Goal: Transaction & Acquisition: Book appointment/travel/reservation

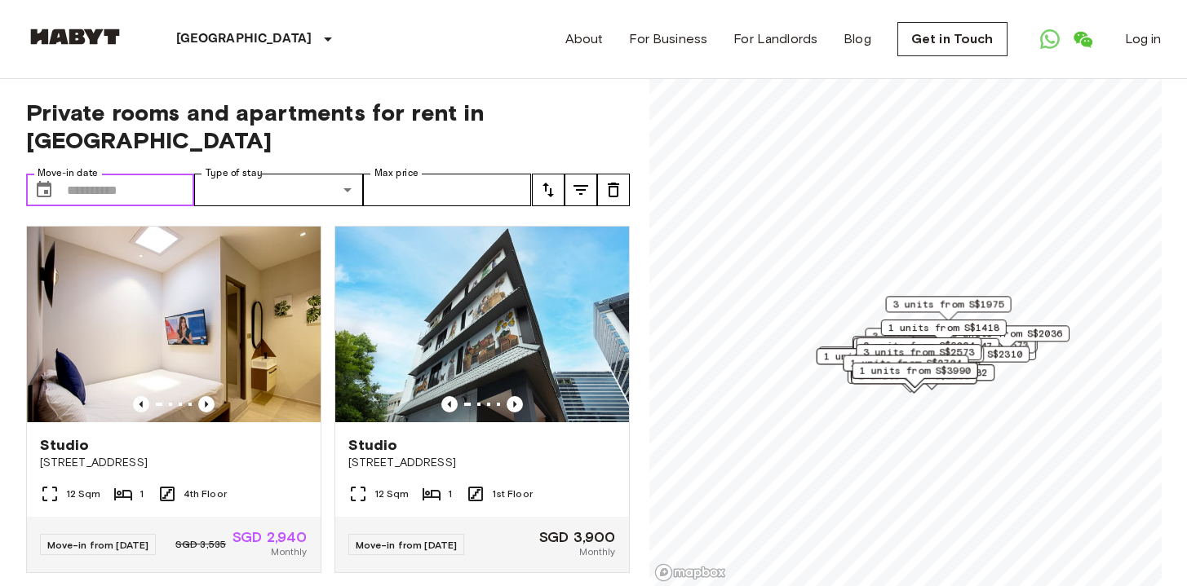
click at [69, 174] on input "Move-in date" at bounding box center [131, 190] width 128 height 33
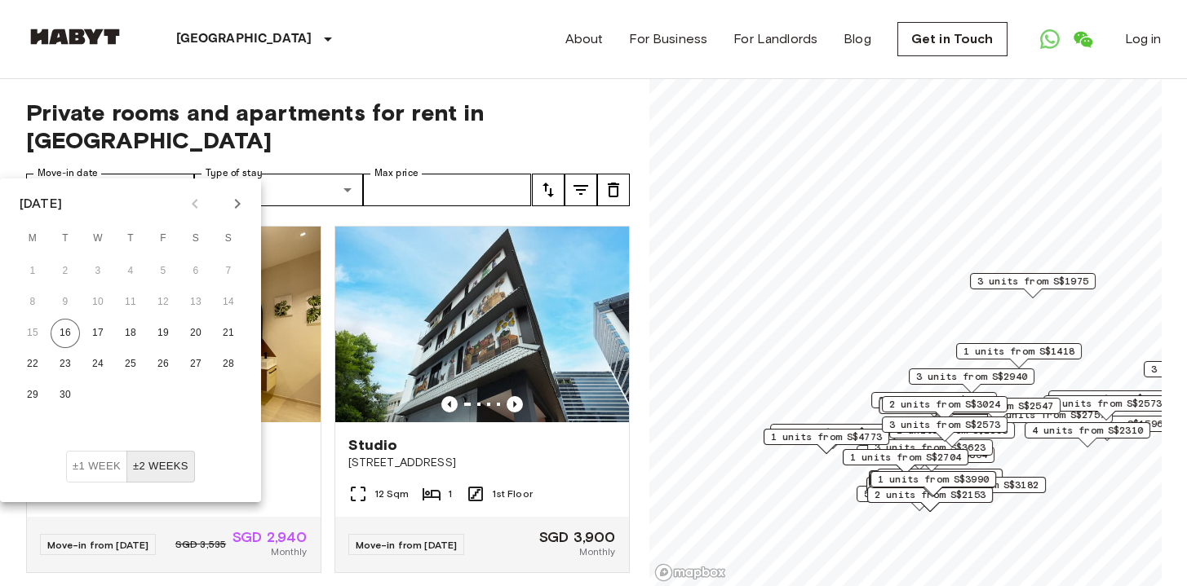
click at [239, 206] on icon "Next month" at bounding box center [238, 204] width 20 height 20
click at [172, 307] on button "10" at bounding box center [162, 302] width 29 height 29
type input "**********"
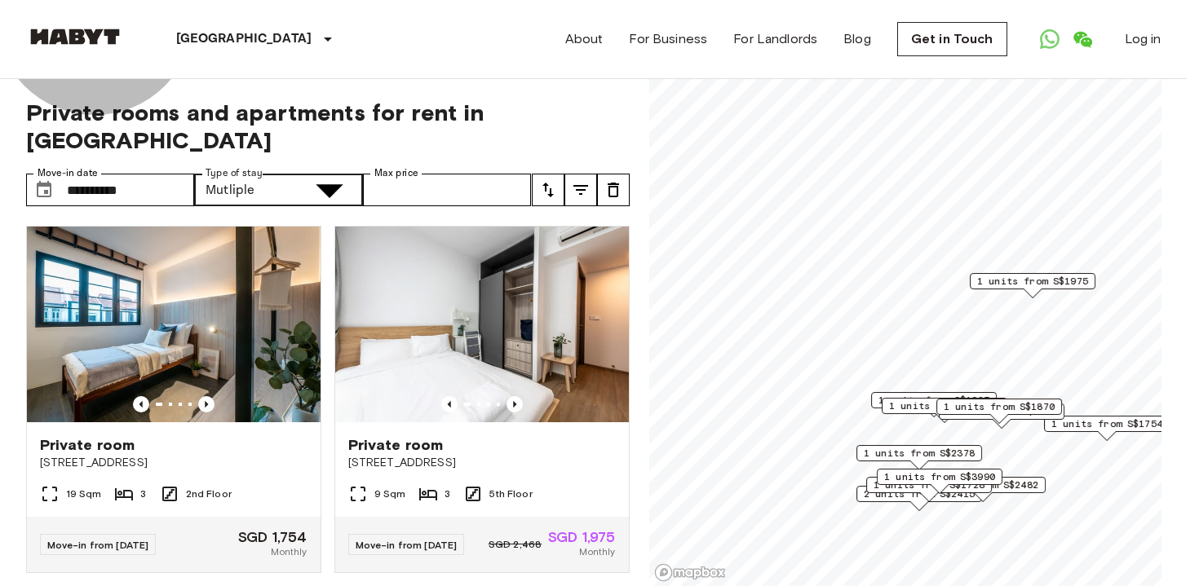
type input "**********"
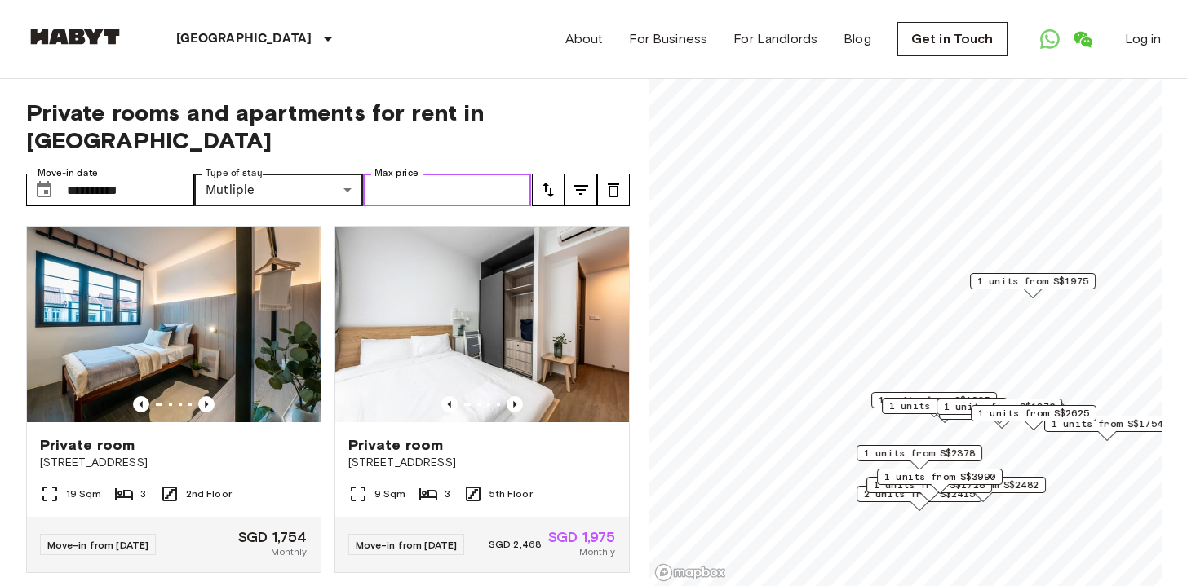
click at [470, 174] on input "Max price" at bounding box center [447, 190] width 169 height 33
type input "****"
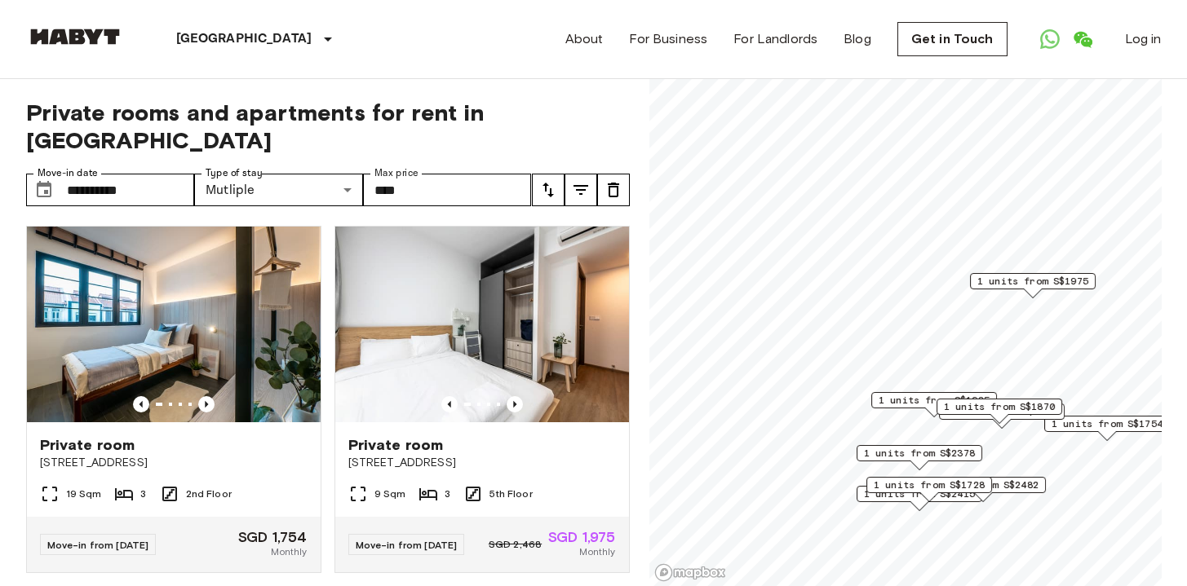
click at [590, 180] on icon "tune" at bounding box center [581, 190] width 20 height 20
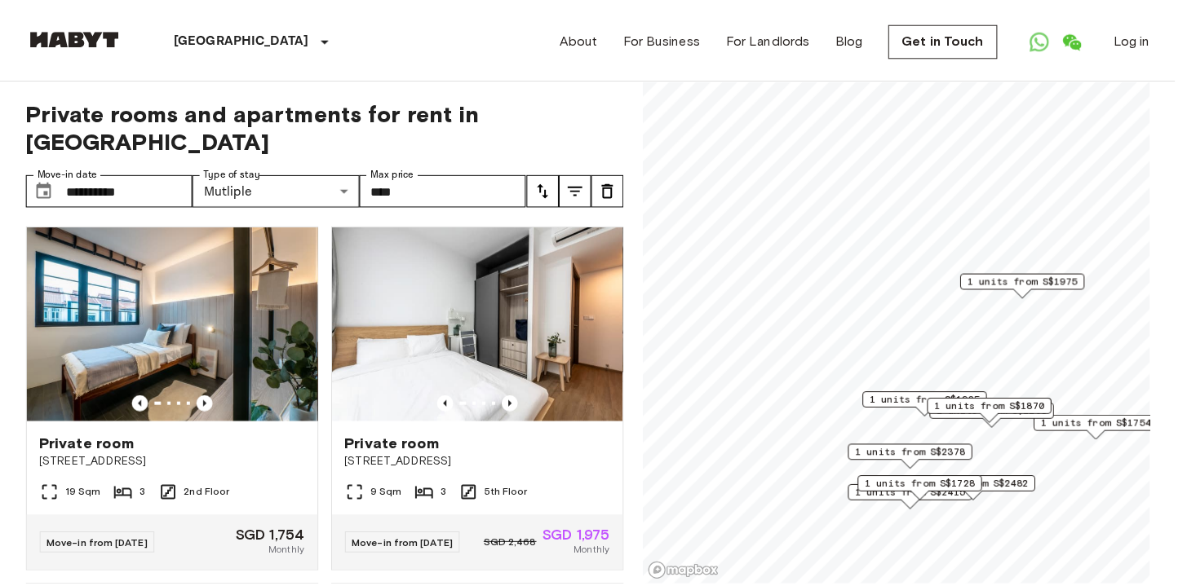
scroll to position [750, 0]
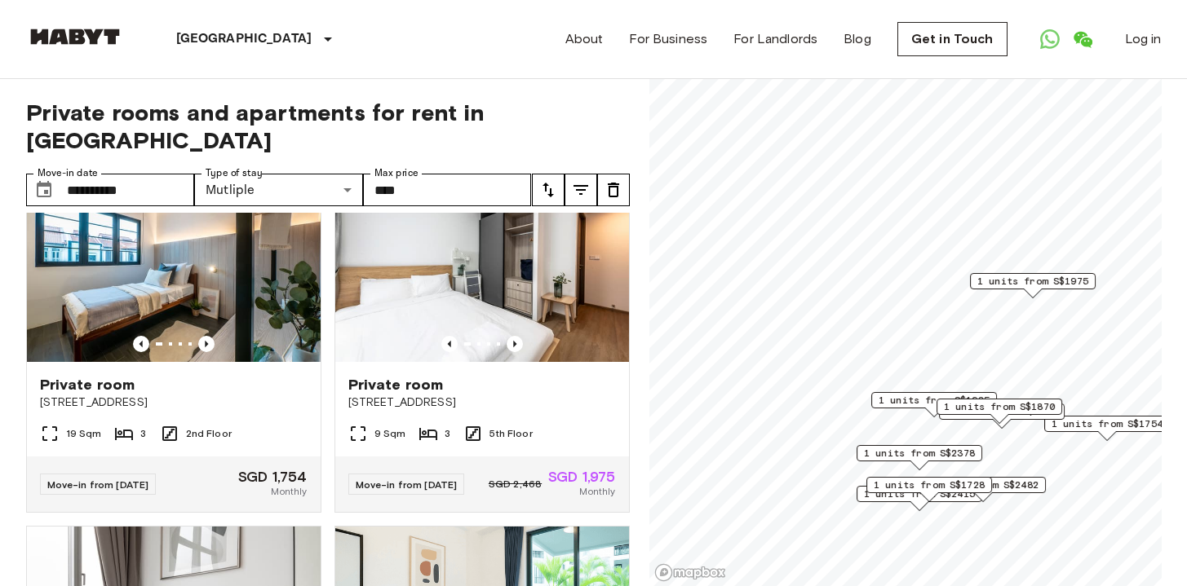
scroll to position [32, 0]
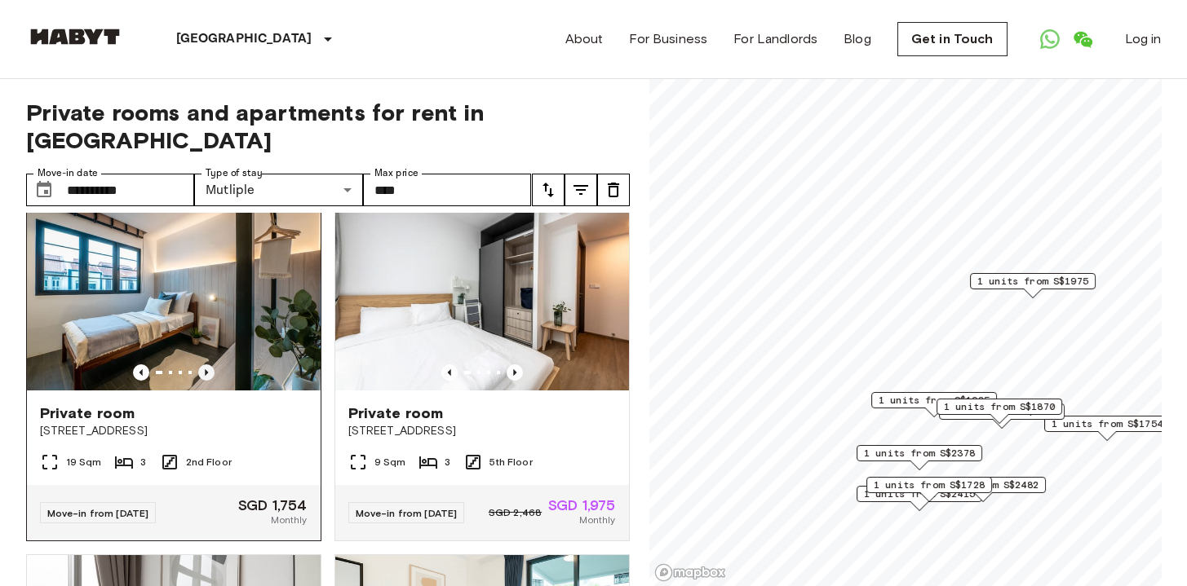
click at [202, 365] on icon "Previous image" at bounding box center [206, 373] width 16 height 16
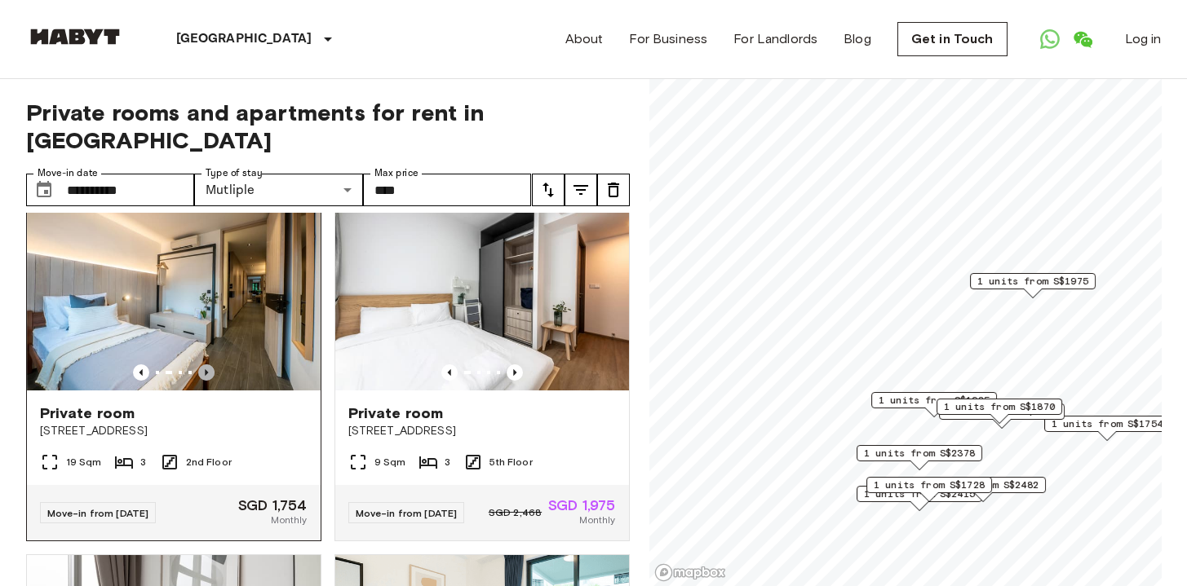
click at [202, 365] on icon "Previous image" at bounding box center [206, 373] width 16 height 16
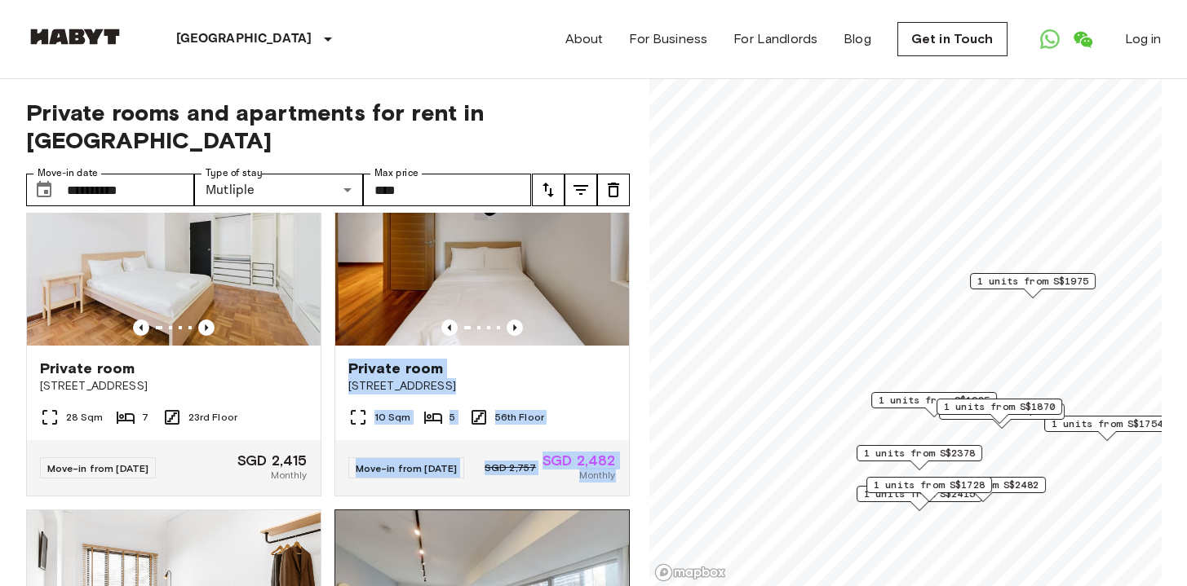
scroll to position [1074, 0]
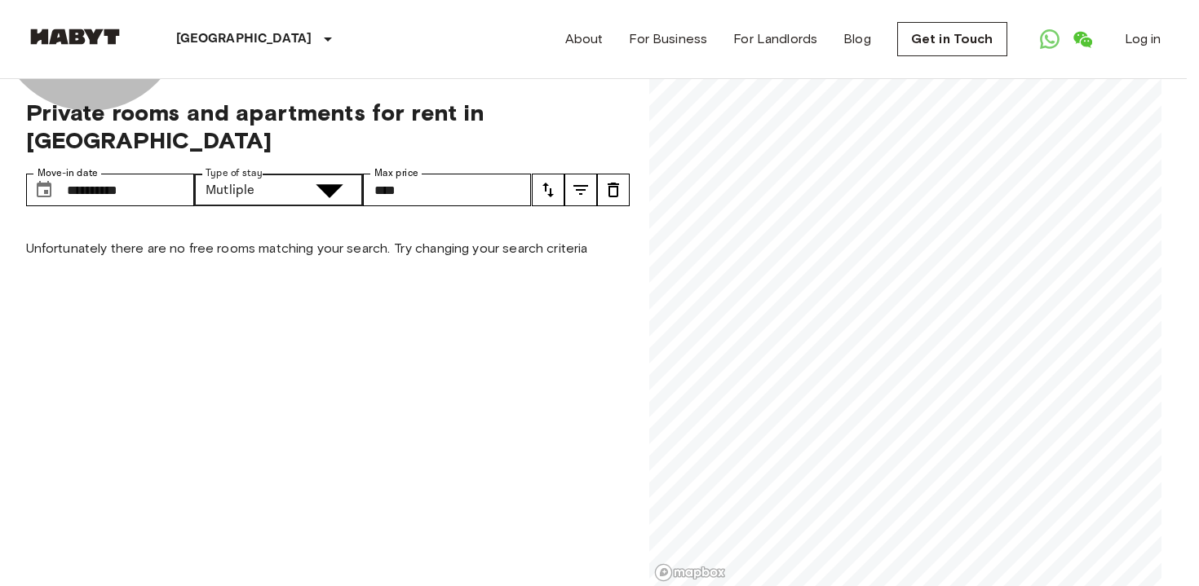
type input "******"
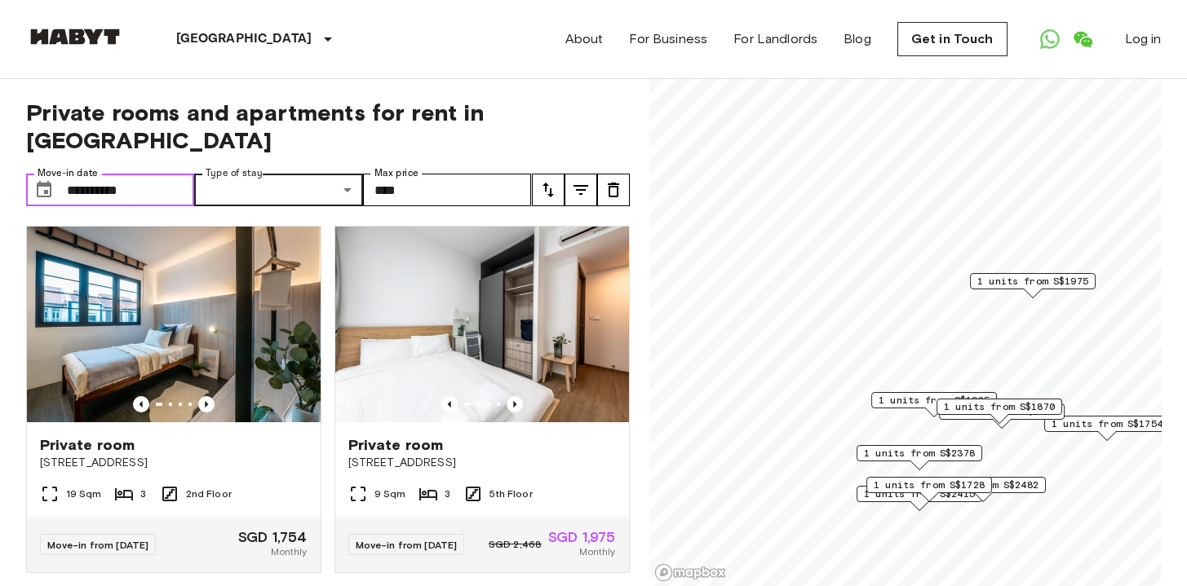
click at [101, 174] on input "**********" at bounding box center [131, 190] width 128 height 33
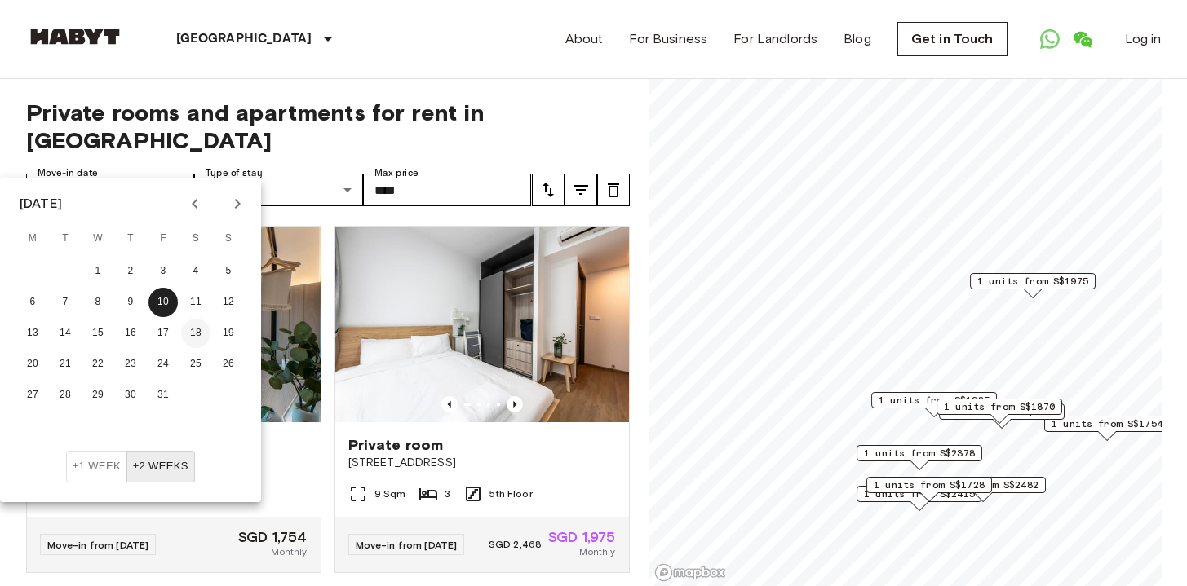
click at [185, 334] on button "18" at bounding box center [195, 333] width 29 height 29
type input "**********"
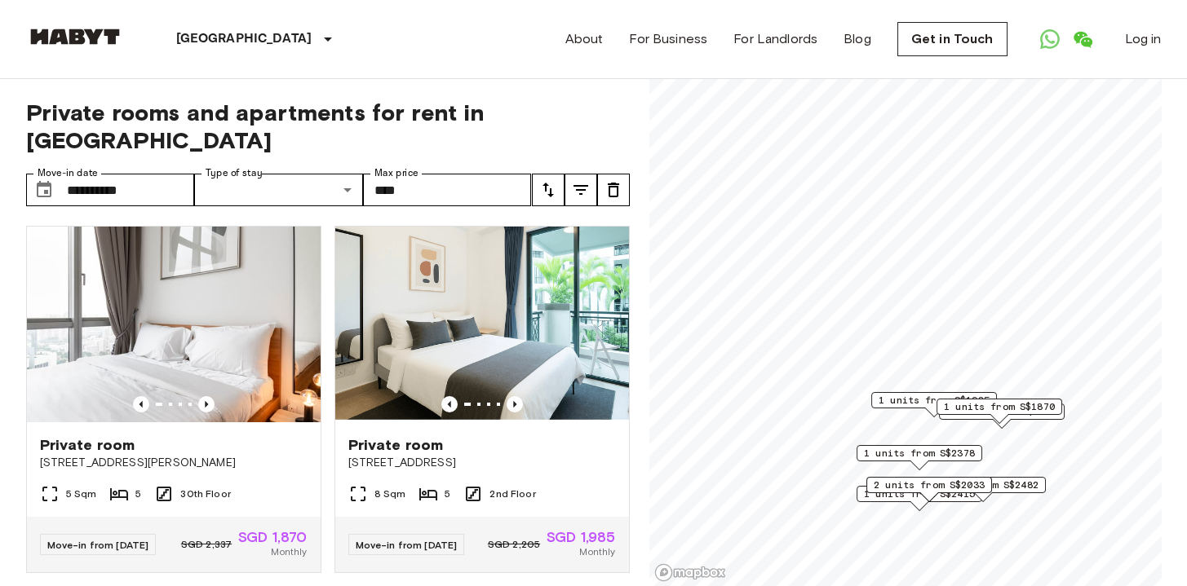
click at [199, 126] on span "Private rooms and apartments for rent in Singapore" at bounding box center [328, 126] width 604 height 55
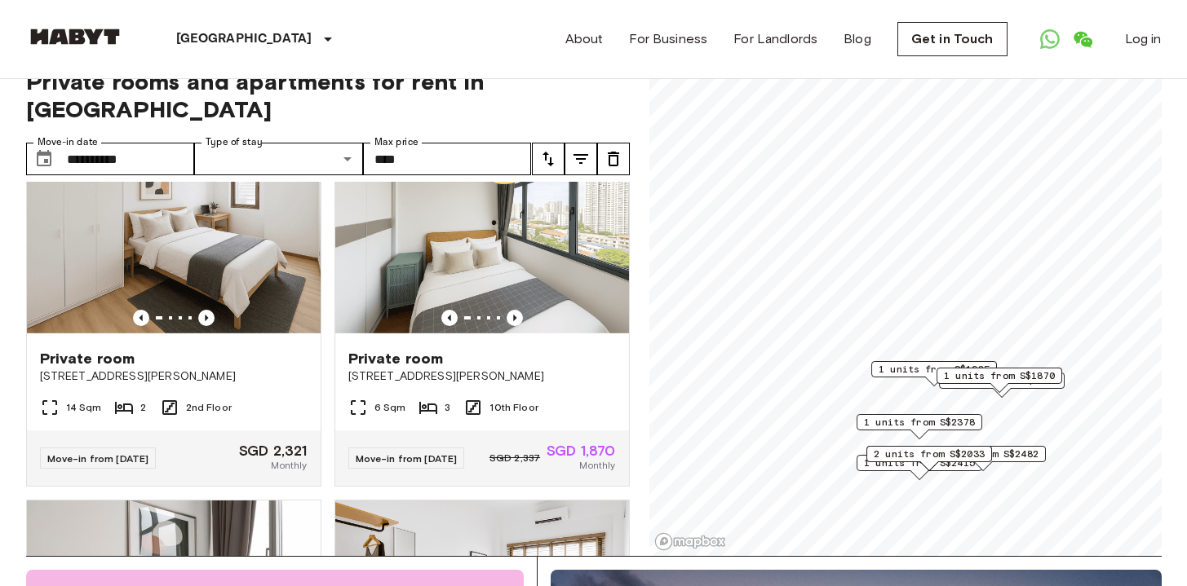
scroll to position [1498, 0]
click at [191, 384] on span "[STREET_ADDRESS][PERSON_NAME]" at bounding box center [174, 376] width 268 height 16
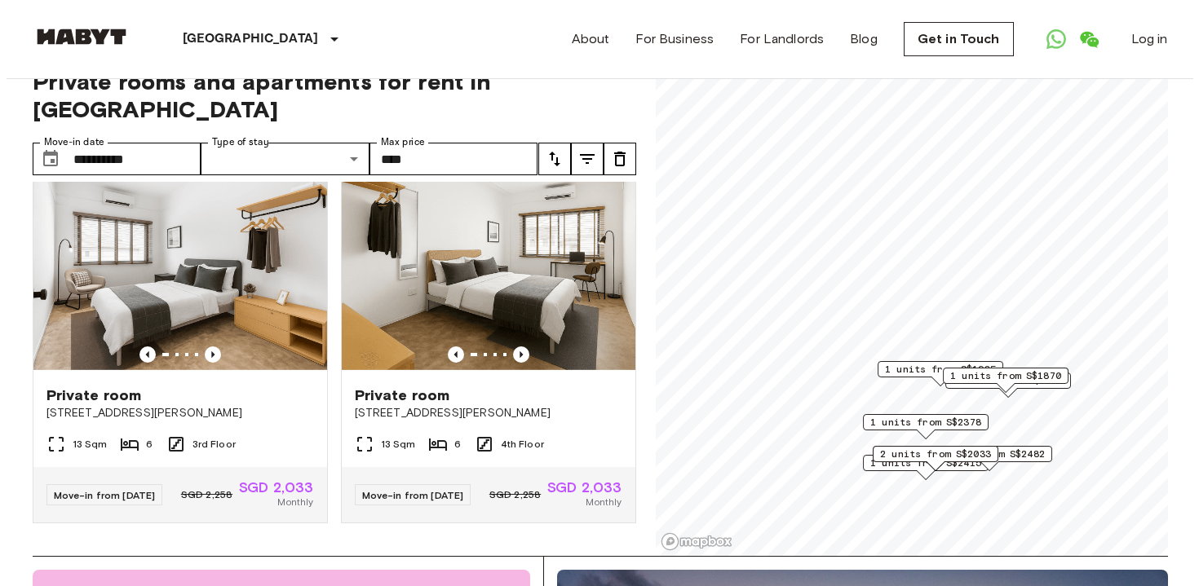
scroll to position [2262, 0]
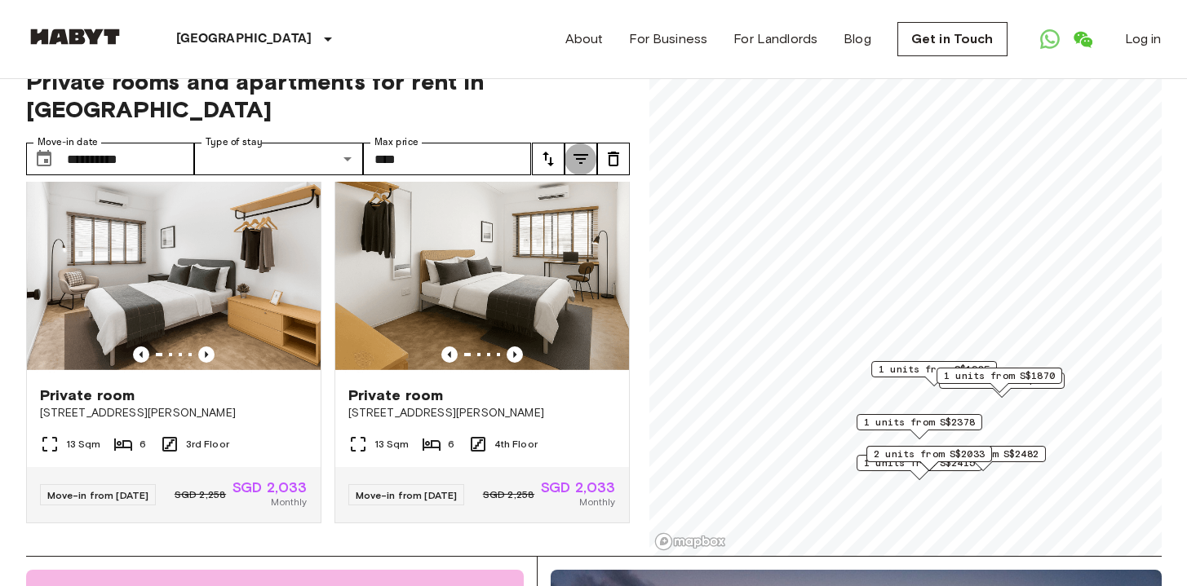
click at [582, 154] on icon "tune" at bounding box center [580, 159] width 15 height 10
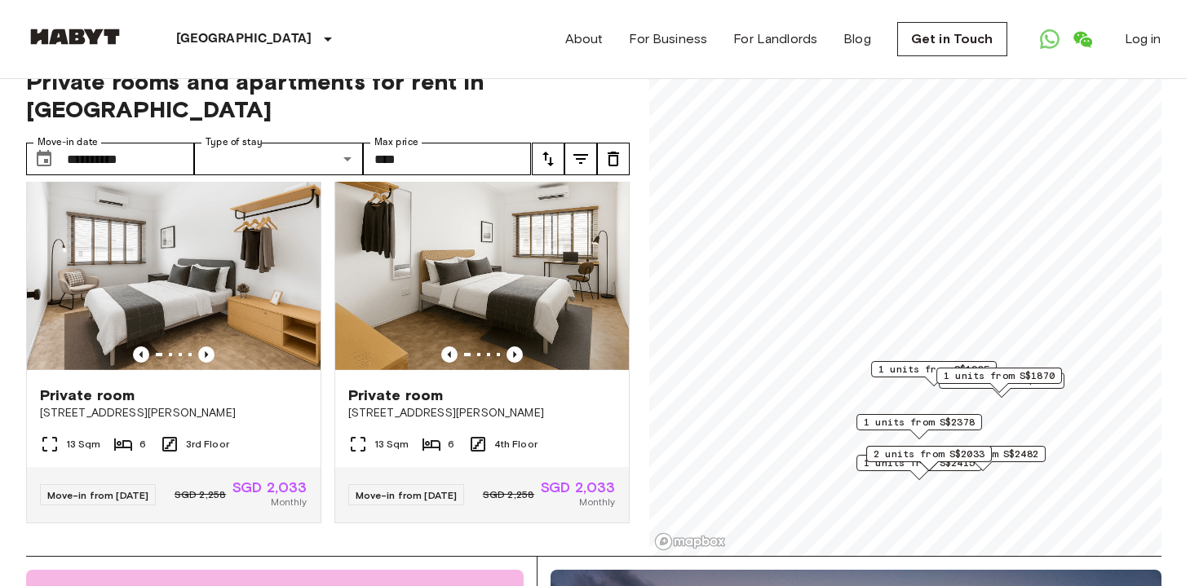
scroll to position [69, 0]
type input "****"
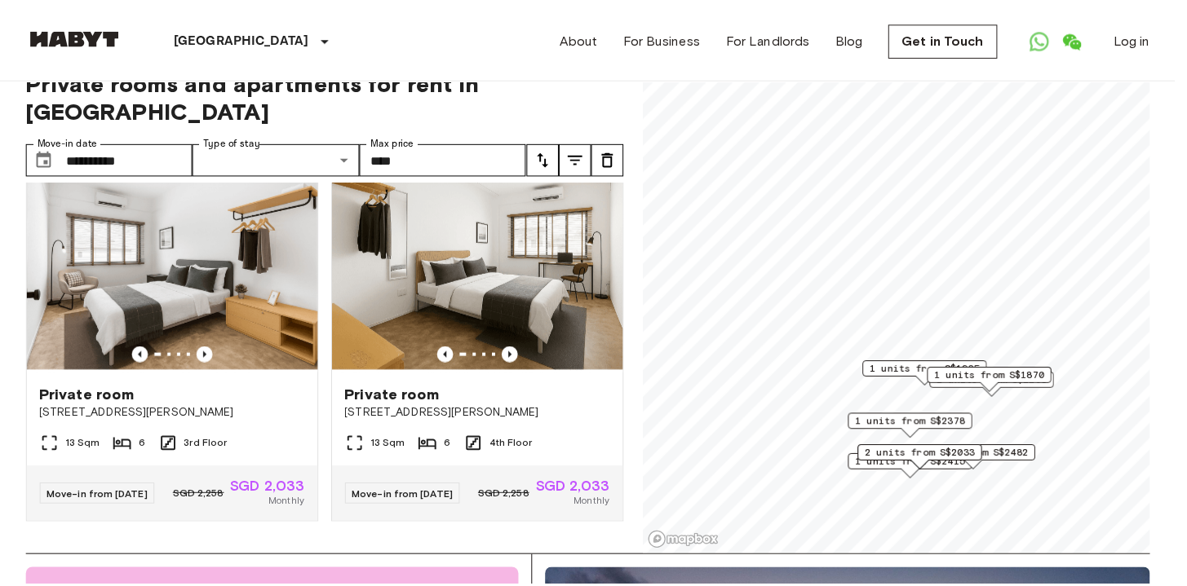
scroll to position [547, 0]
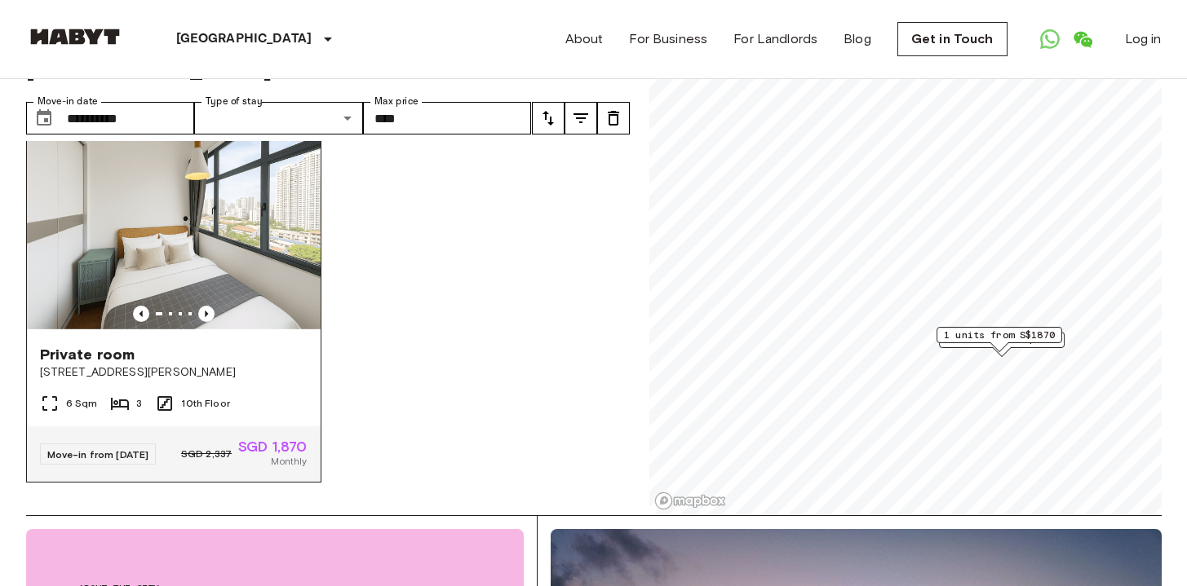
click at [205, 365] on span "10 Beatty Road" at bounding box center [174, 373] width 268 height 16
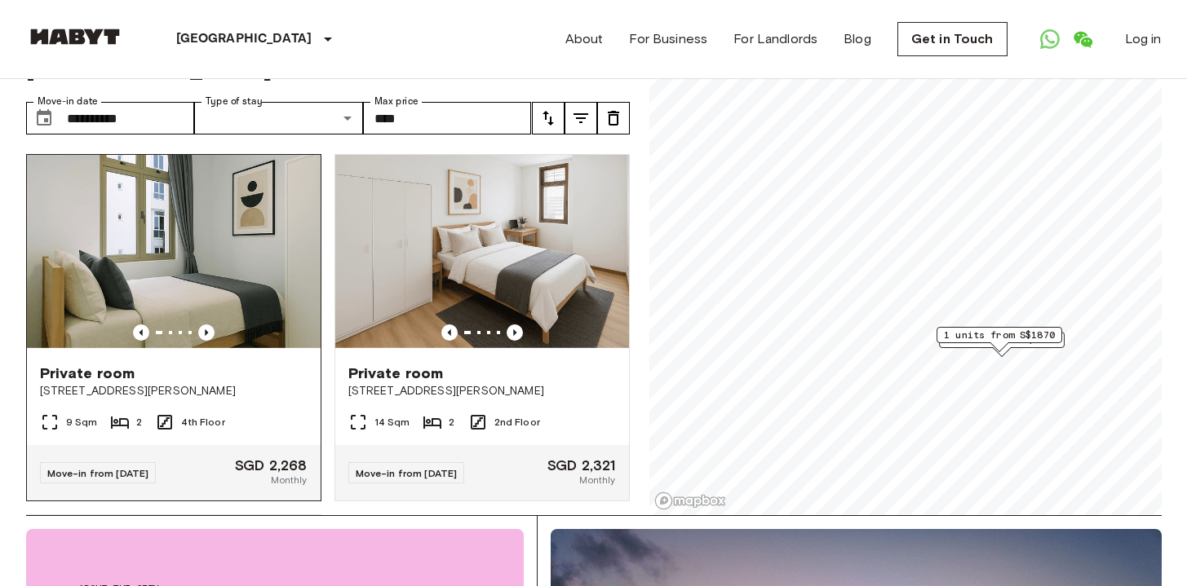
click at [241, 364] on div "Private room" at bounding box center [174, 374] width 268 height 20
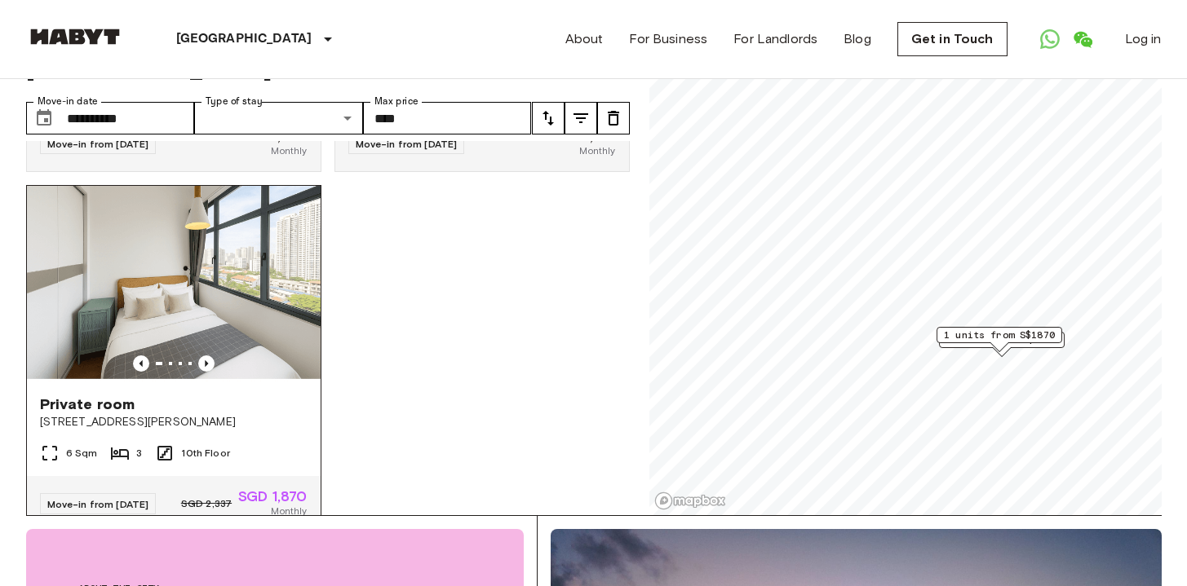
scroll to position [343, 0]
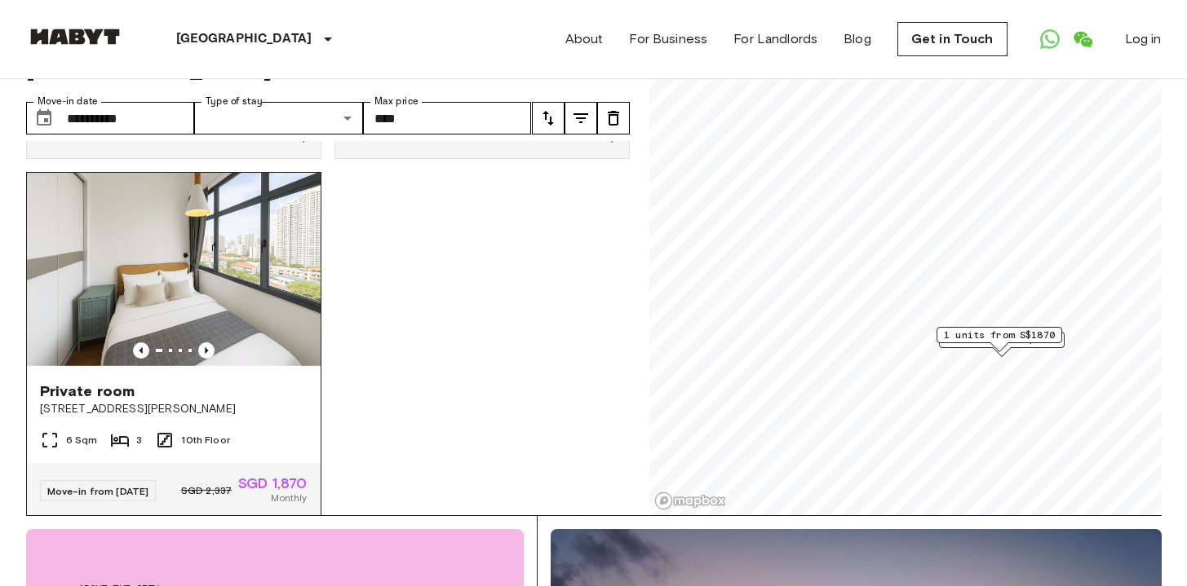
click at [256, 382] on div "Private room" at bounding box center [174, 392] width 268 height 20
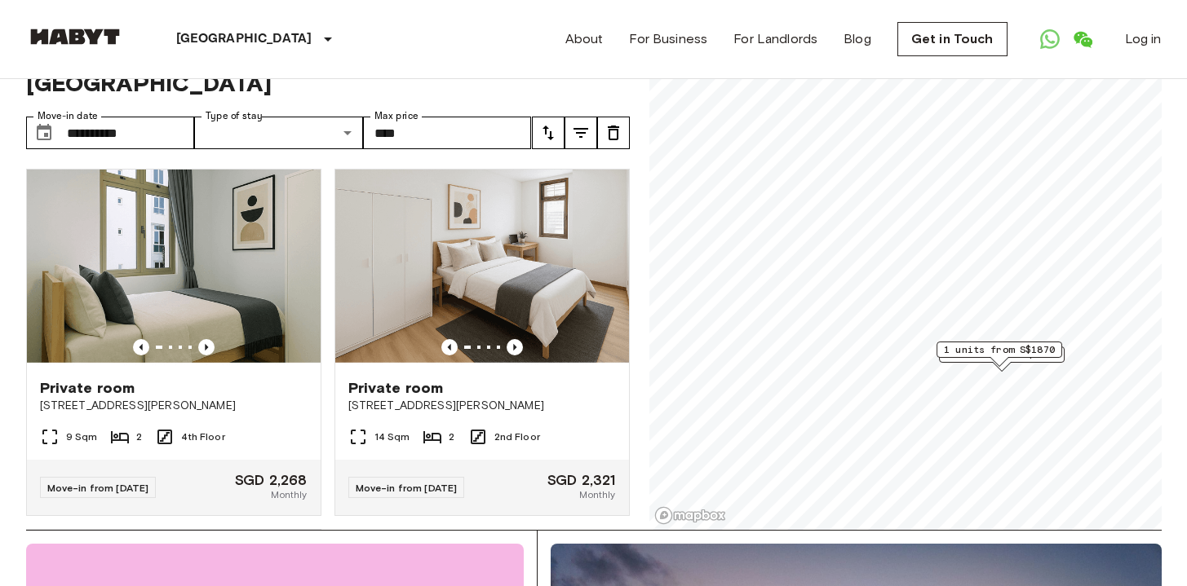
scroll to position [0, 0]
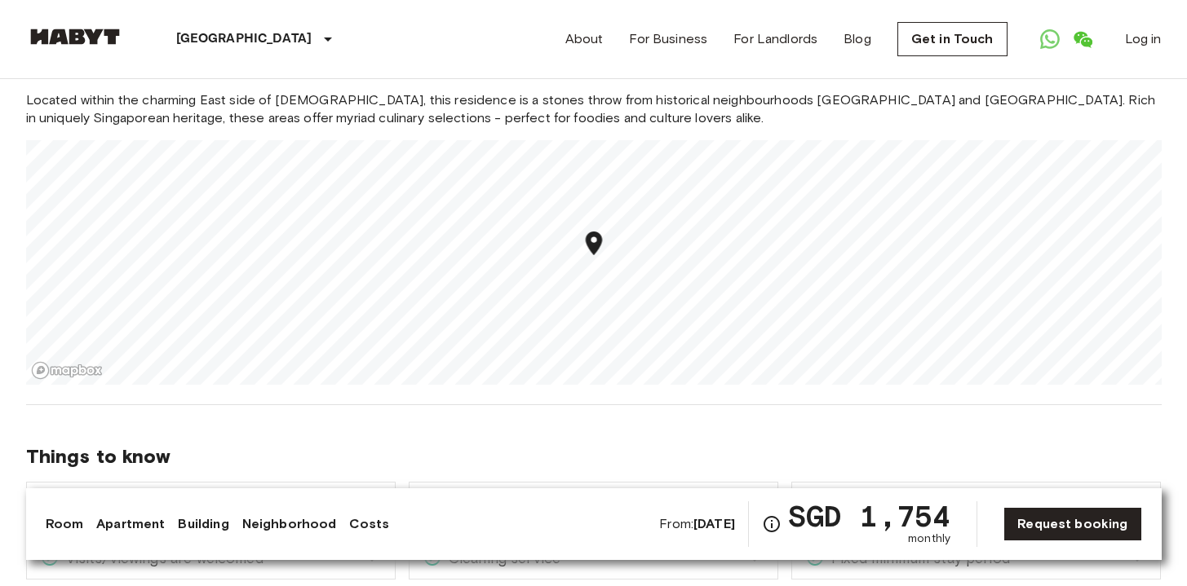
scroll to position [1146, 0]
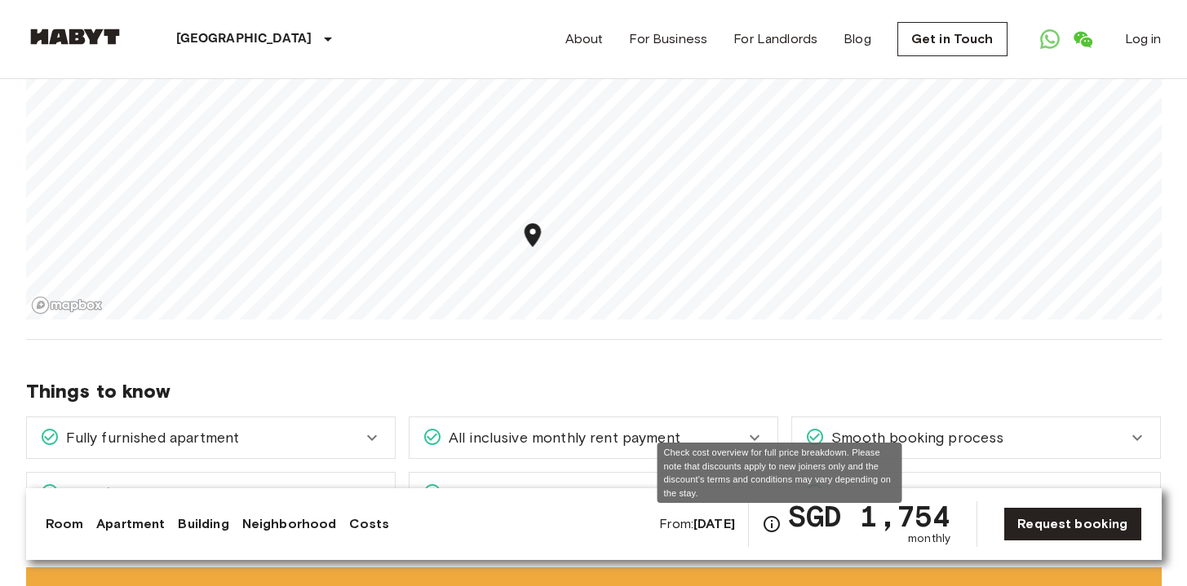
click at [780, 529] on icon "Check cost overview for full price breakdown. Please note that discounts apply …" at bounding box center [771, 524] width 16 height 16
click at [780, 527] on icon "Check cost overview for full price breakdown. Please note that discounts apply …" at bounding box center [772, 525] width 20 height 20
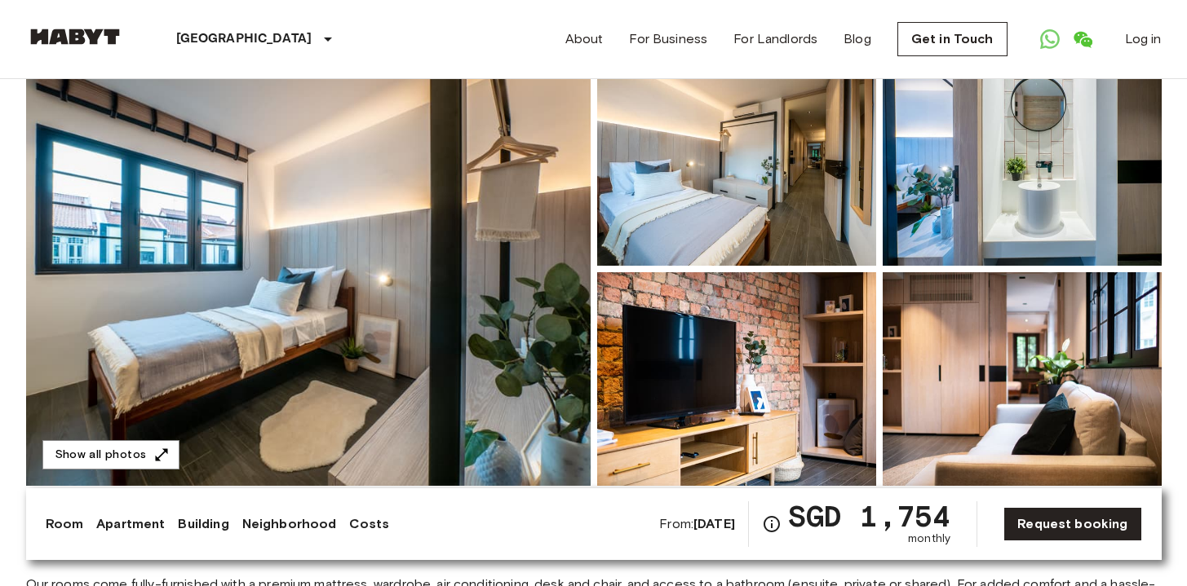
scroll to position [158, 0]
click at [511, 237] on img at bounding box center [308, 268] width 564 height 434
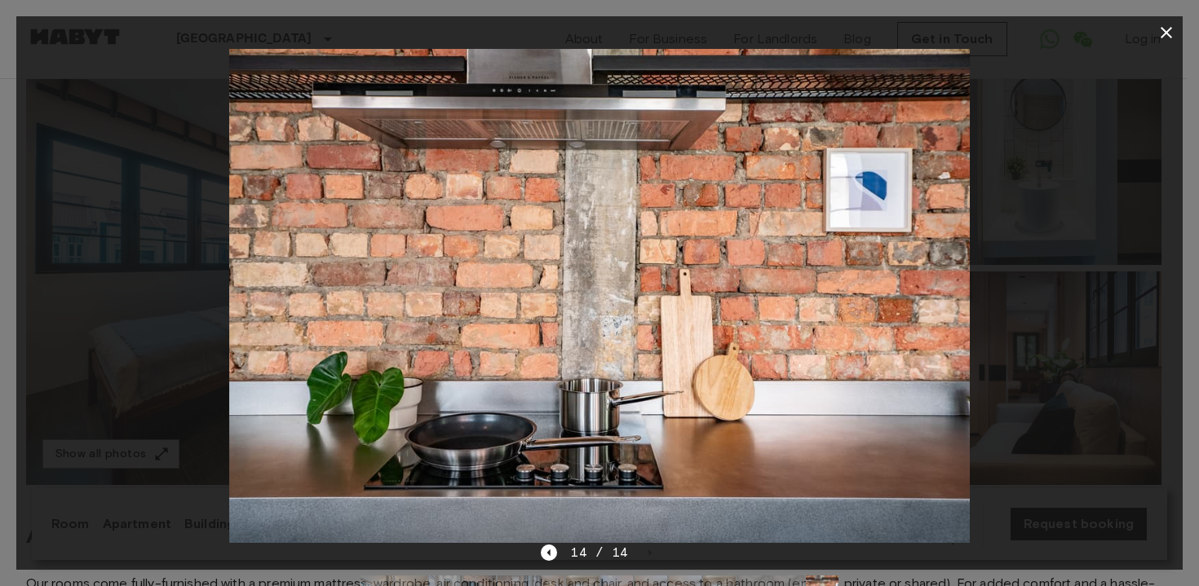
click at [1171, 17] on button "button" at bounding box center [1166, 32] width 33 height 33
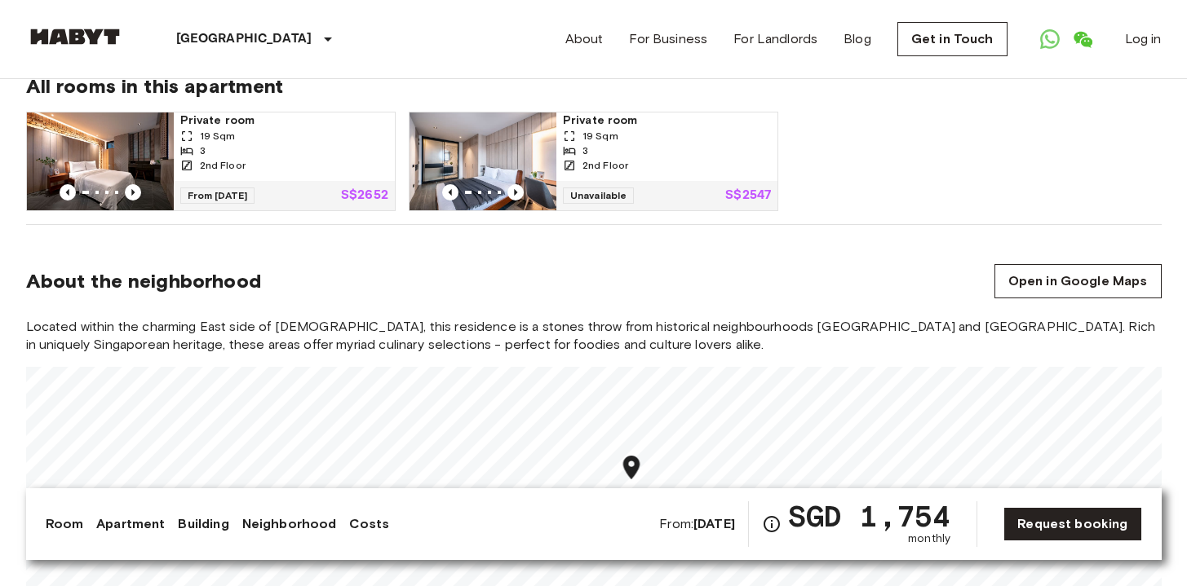
scroll to position [940, 0]
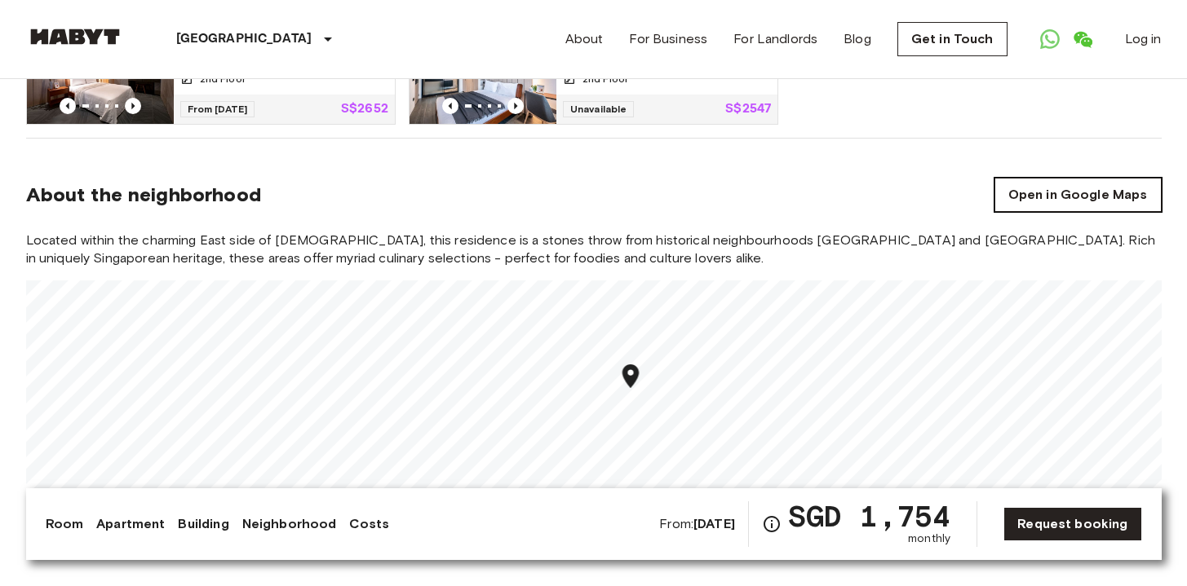
click at [1029, 183] on link "Open in Google Maps" at bounding box center [1077, 195] width 167 height 34
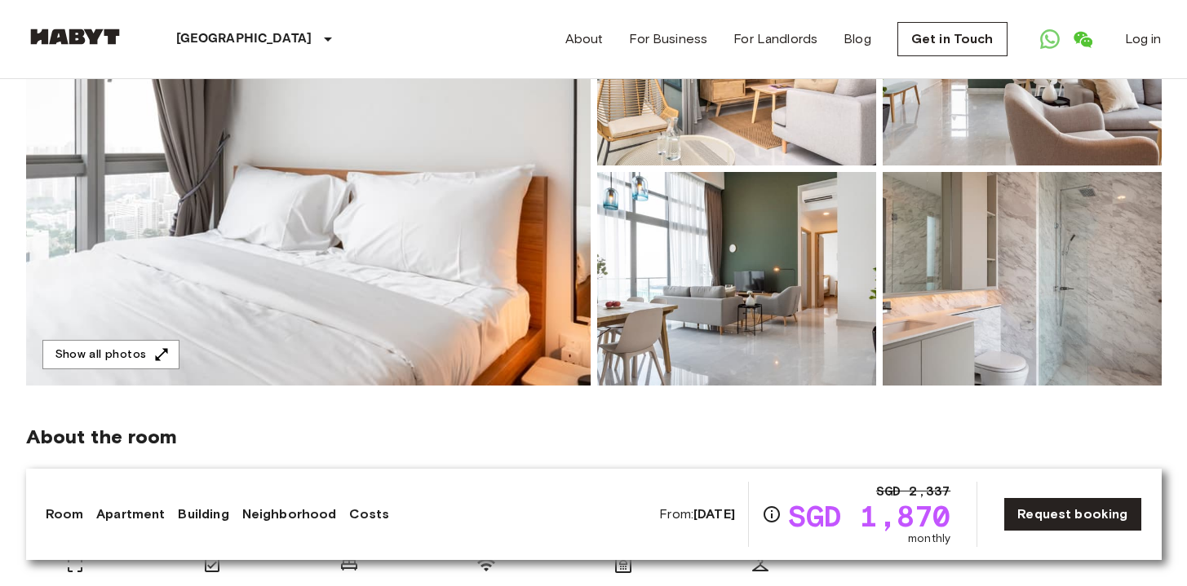
scroll to position [247, 0]
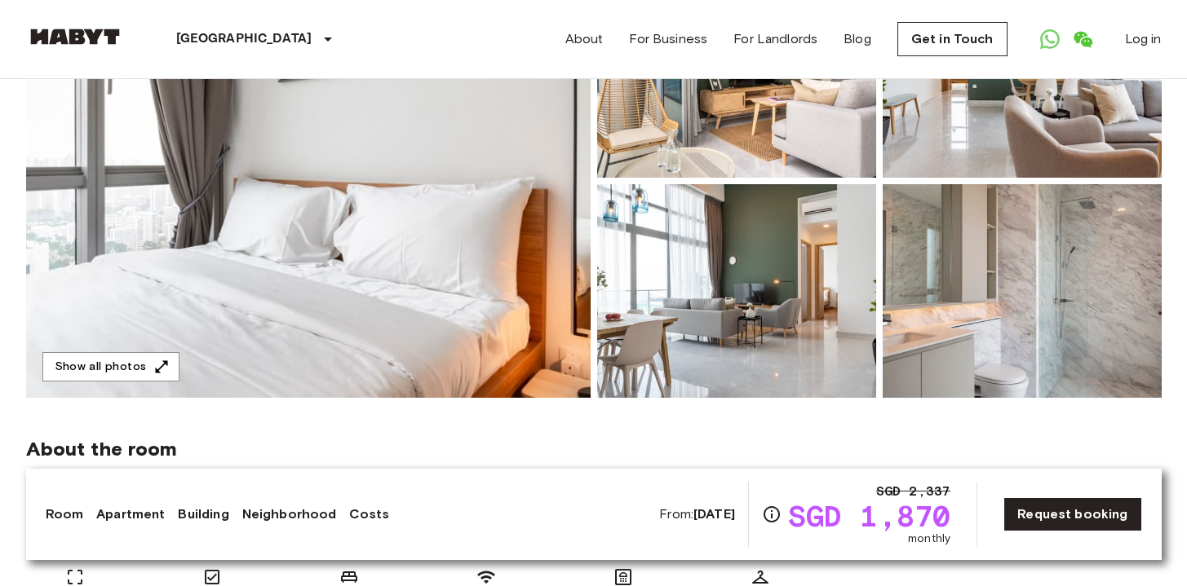
click at [467, 178] on img at bounding box center [308, 181] width 564 height 434
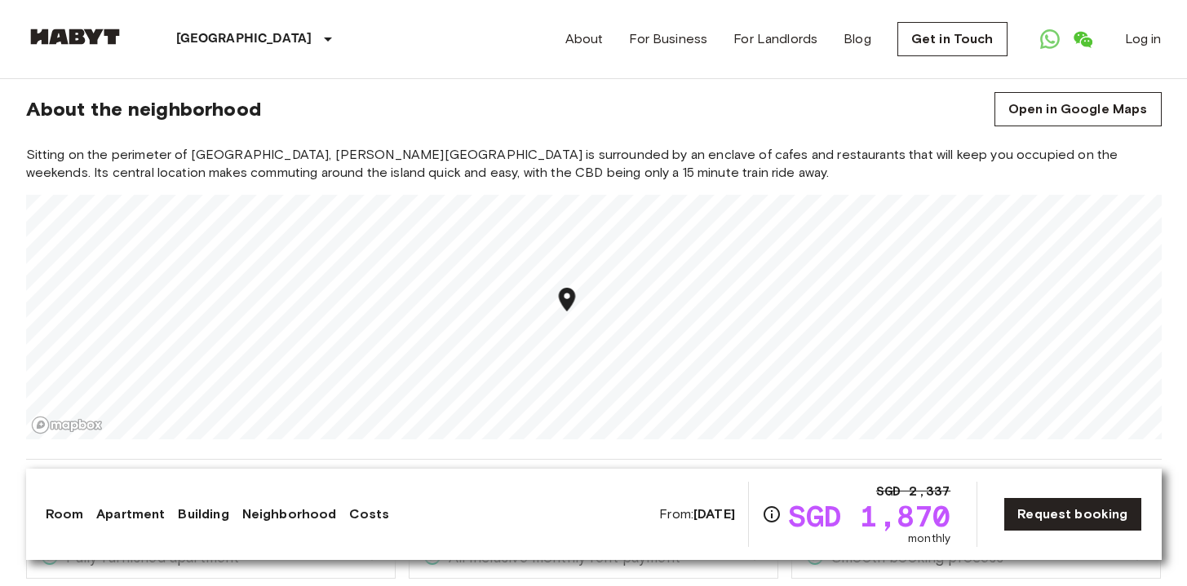
scroll to position [1351, 0]
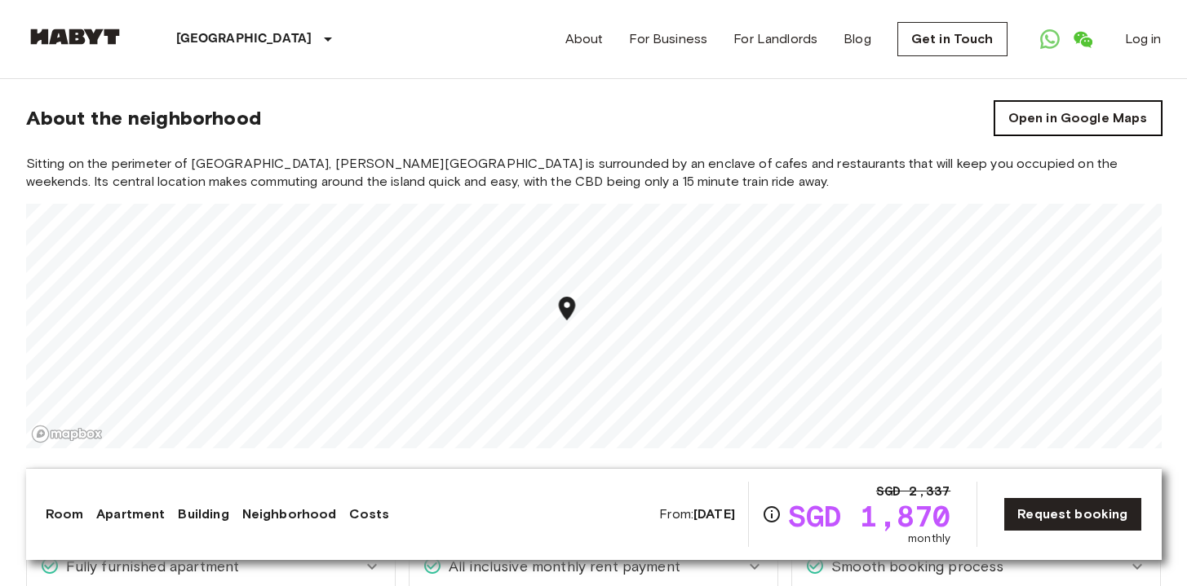
click at [1002, 104] on link "Open in Google Maps" at bounding box center [1077, 118] width 167 height 34
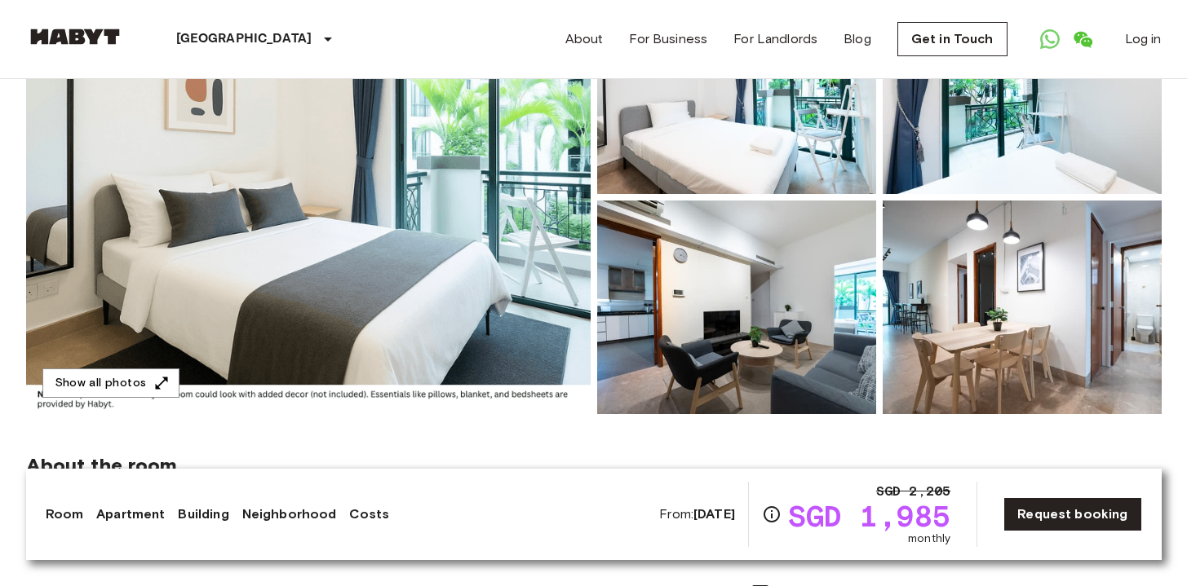
scroll to position [220, 0]
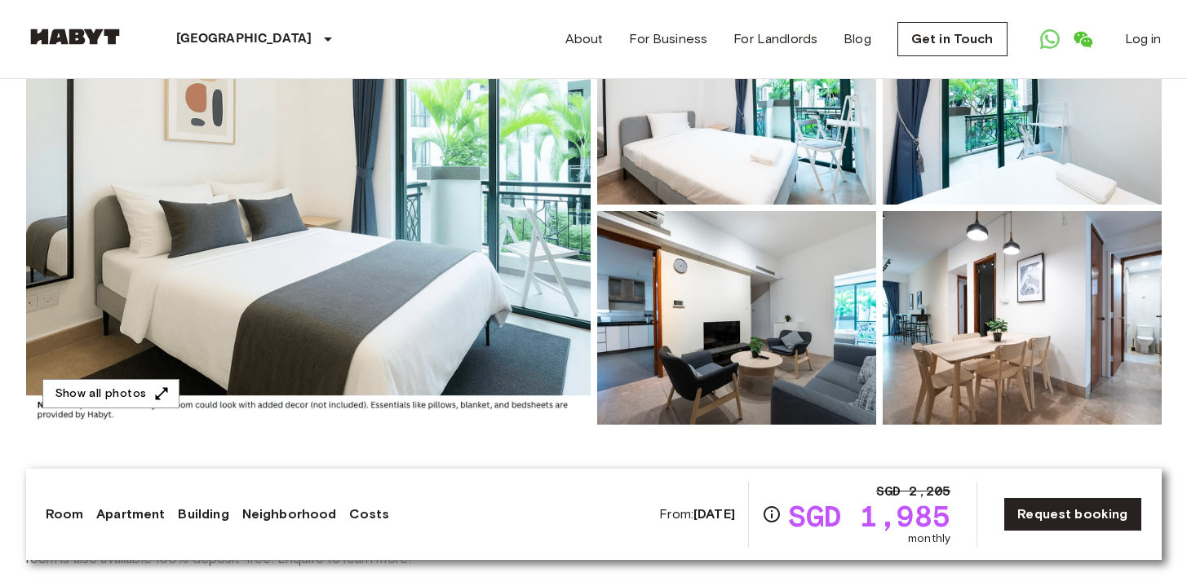
click at [544, 237] on img at bounding box center [308, 208] width 564 height 434
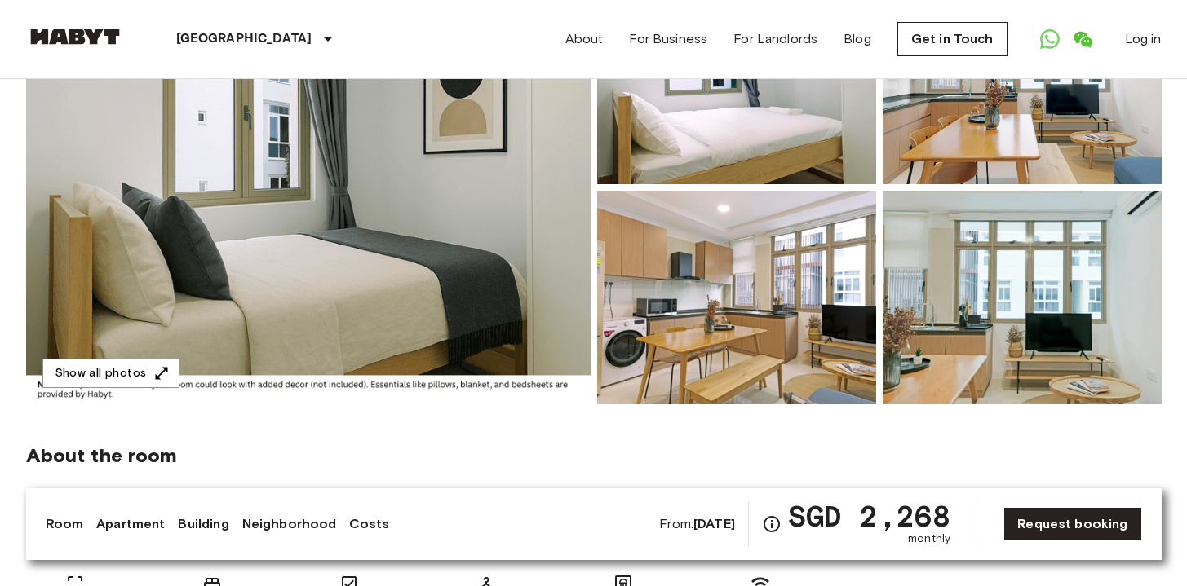
scroll to position [210, 0]
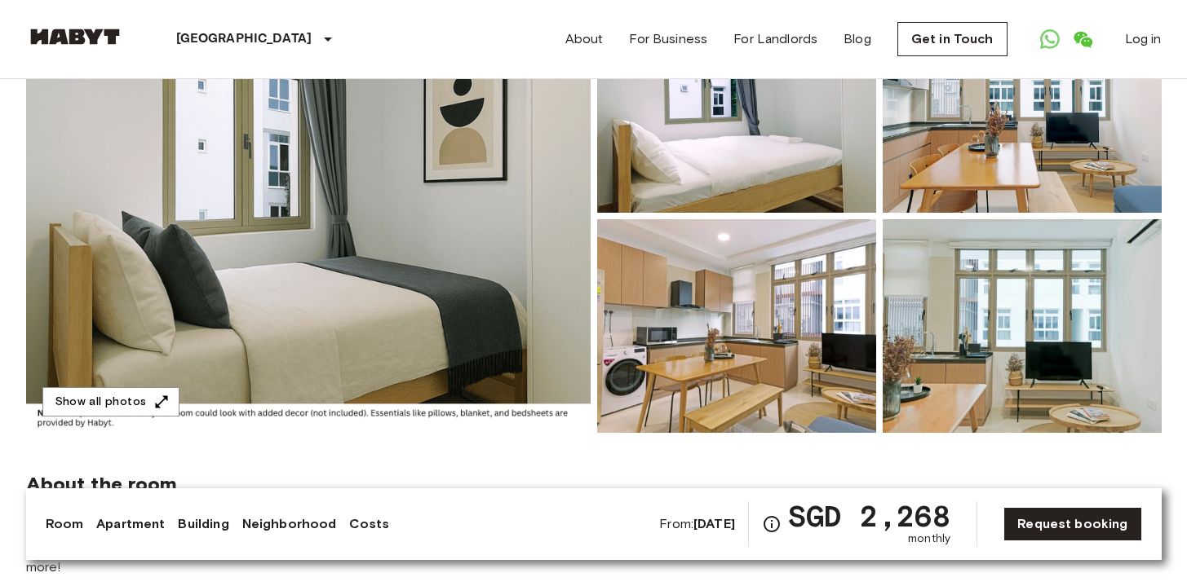
click at [512, 223] on img at bounding box center [308, 216] width 564 height 434
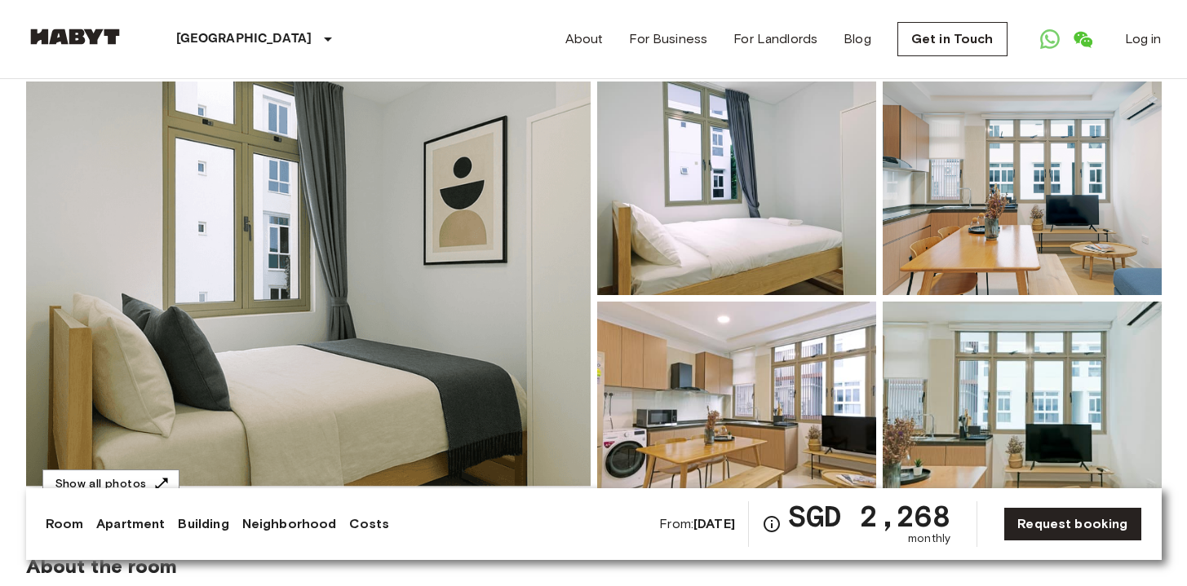
scroll to position [122, 0]
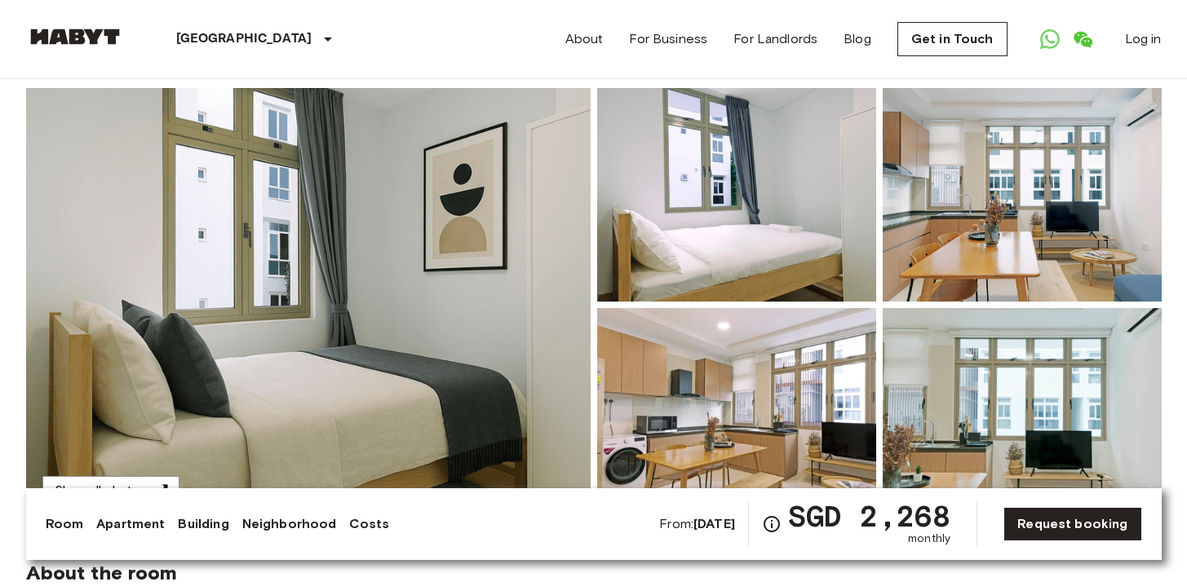
click at [827, 232] on img at bounding box center [736, 195] width 279 height 214
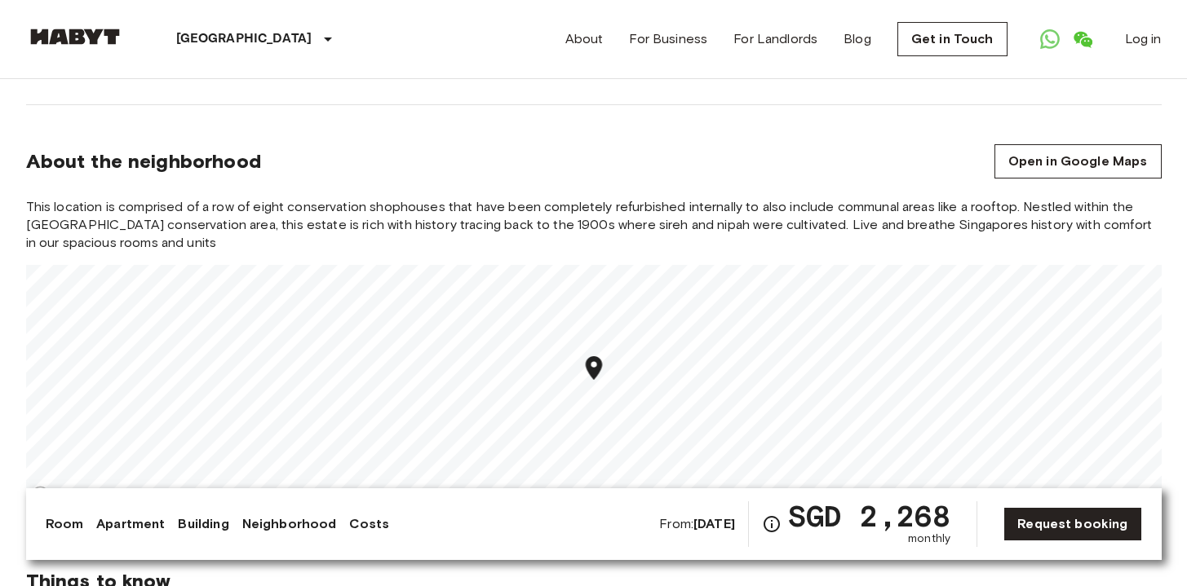
scroll to position [1142, 0]
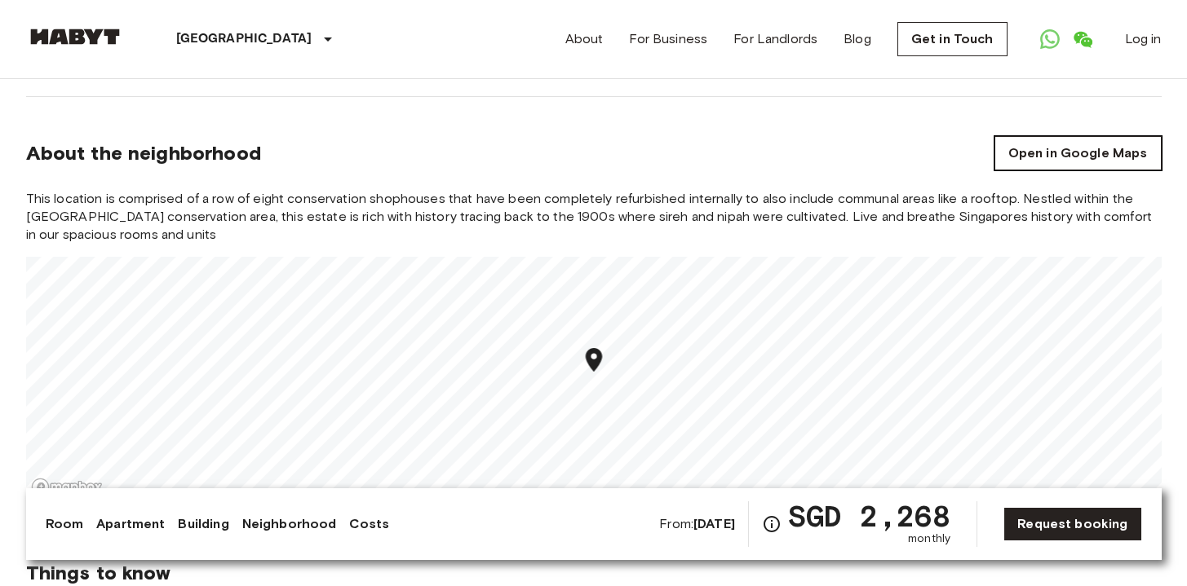
click at [1026, 136] on link "Open in Google Maps" at bounding box center [1077, 153] width 167 height 34
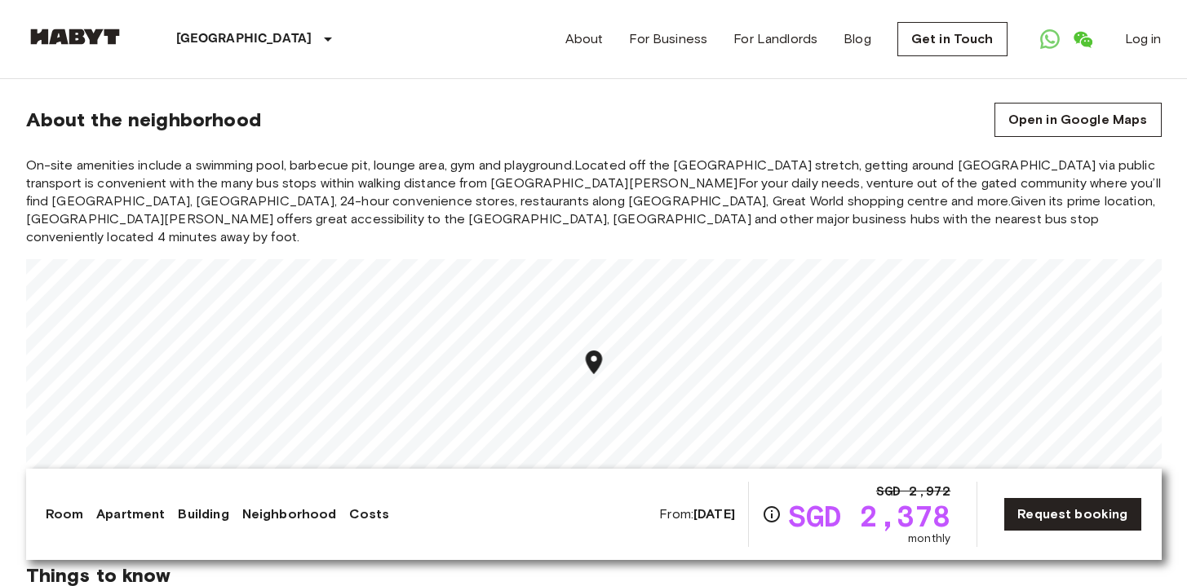
scroll to position [1856, 0]
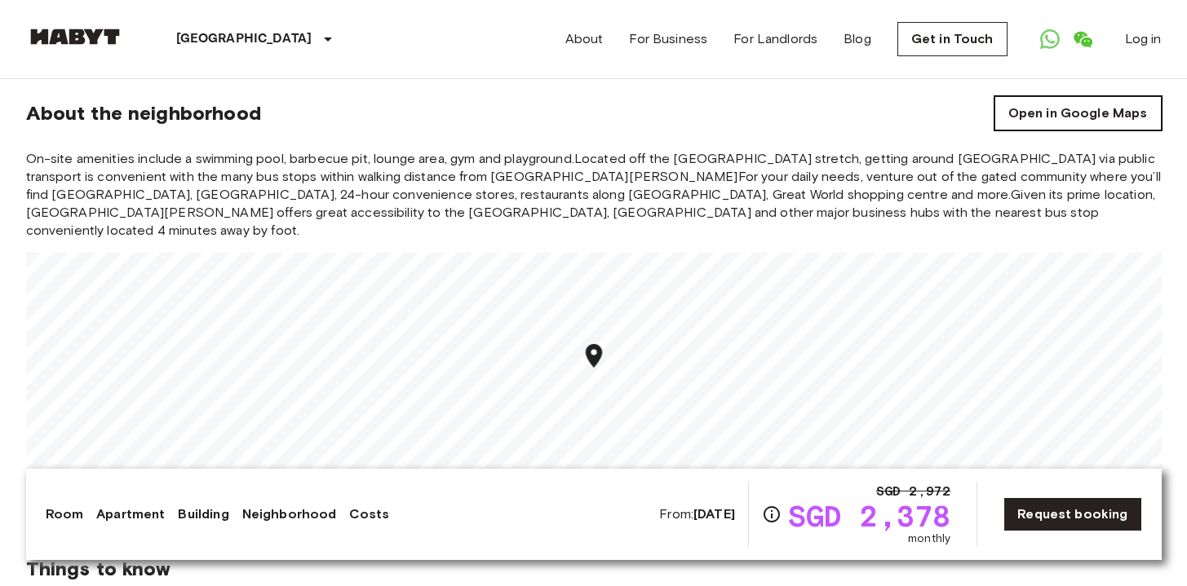
click at [1036, 101] on link "Open in Google Maps" at bounding box center [1077, 113] width 167 height 34
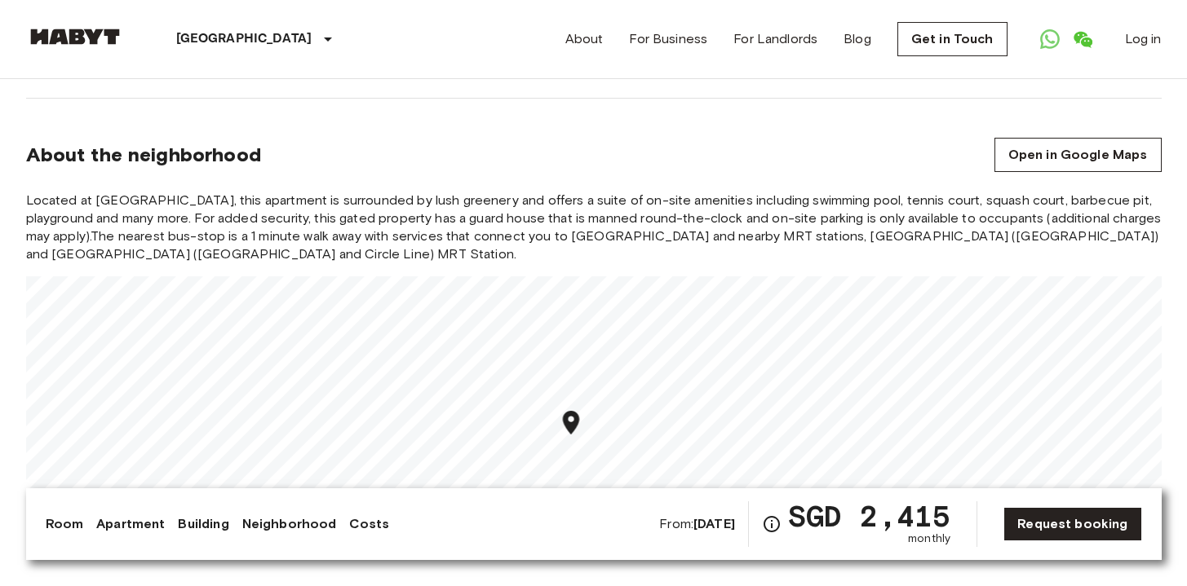
scroll to position [1825, 0]
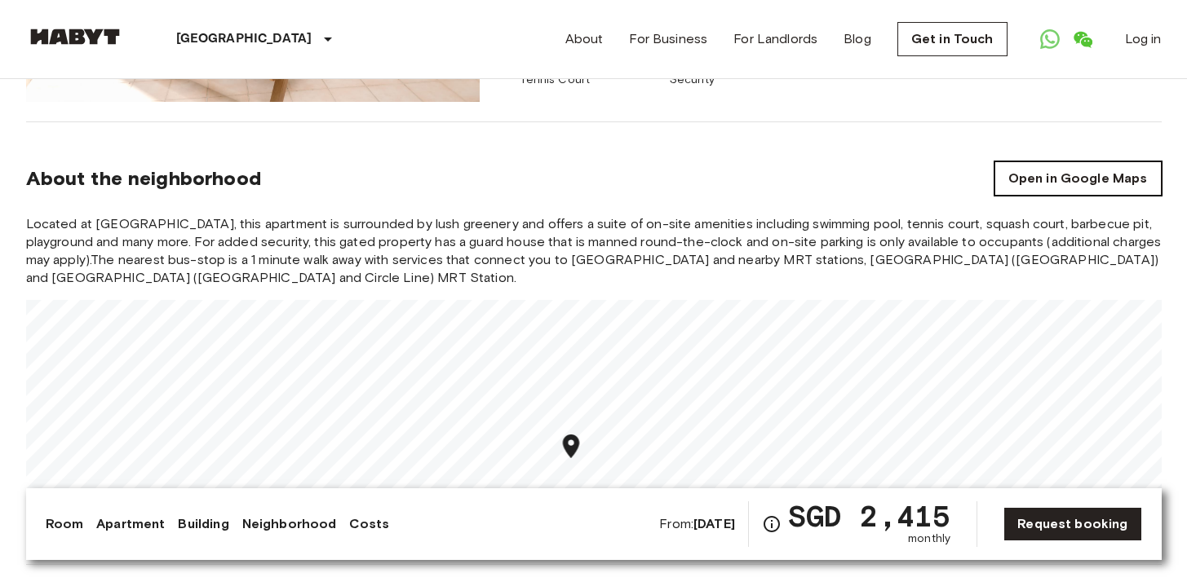
click at [1042, 169] on link "Open in Google Maps" at bounding box center [1077, 179] width 167 height 34
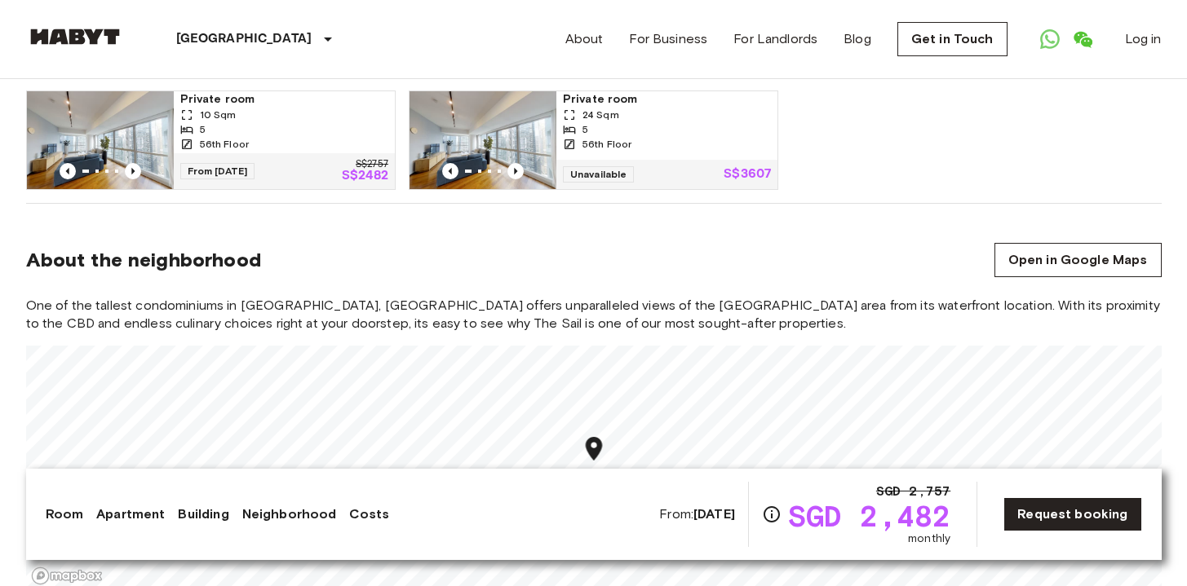
scroll to position [911, 0]
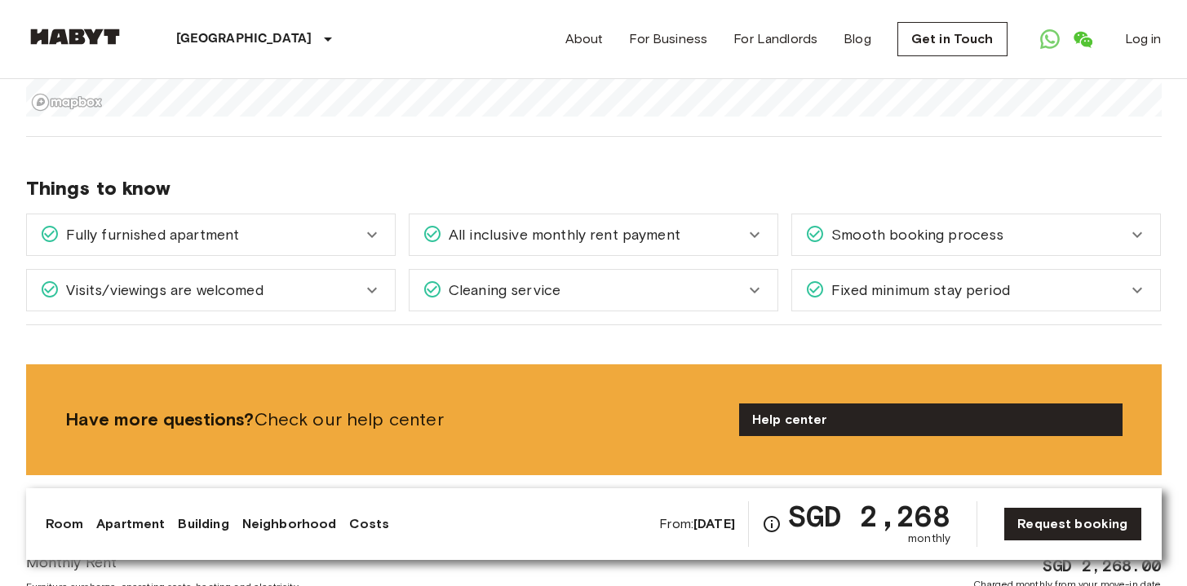
scroll to position [1540, 0]
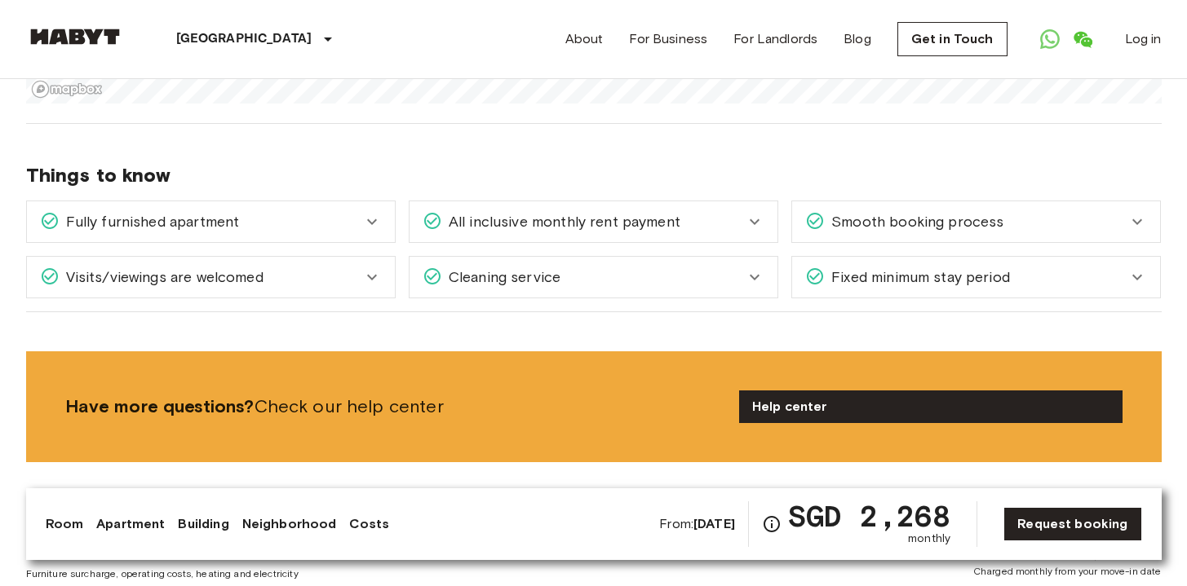
click at [750, 212] on icon at bounding box center [755, 222] width 20 height 20
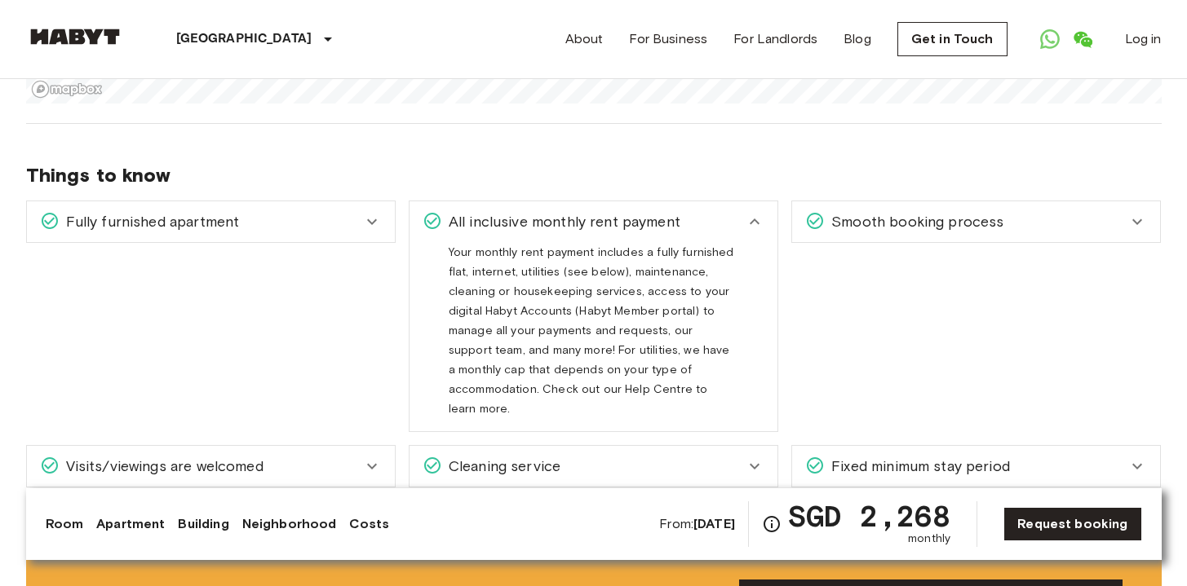
click at [750, 212] on icon at bounding box center [755, 222] width 20 height 20
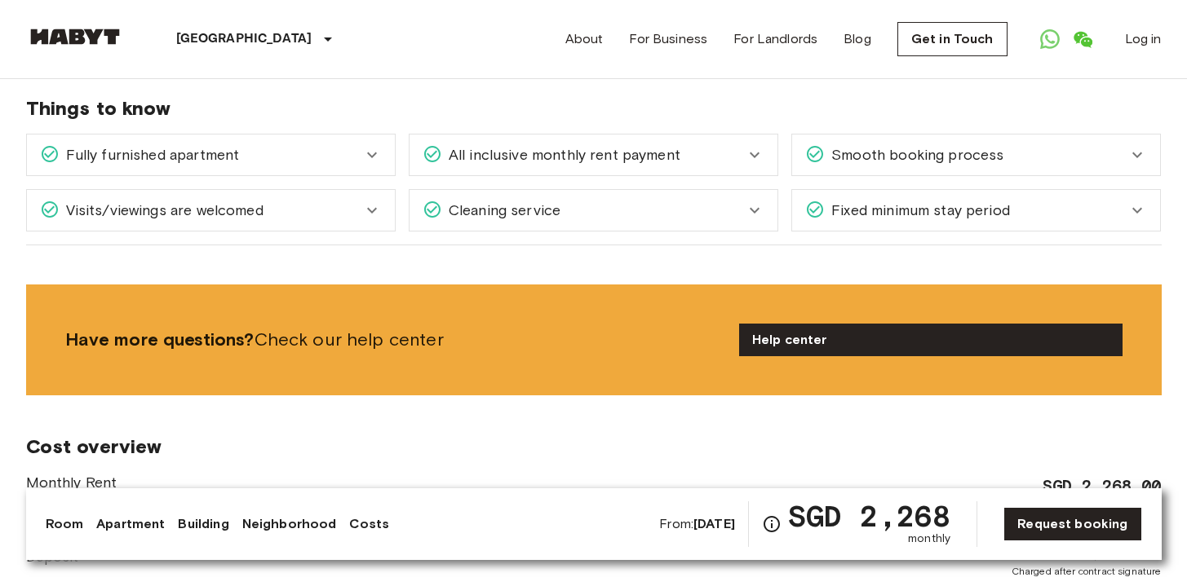
scroll to position [1617, 0]
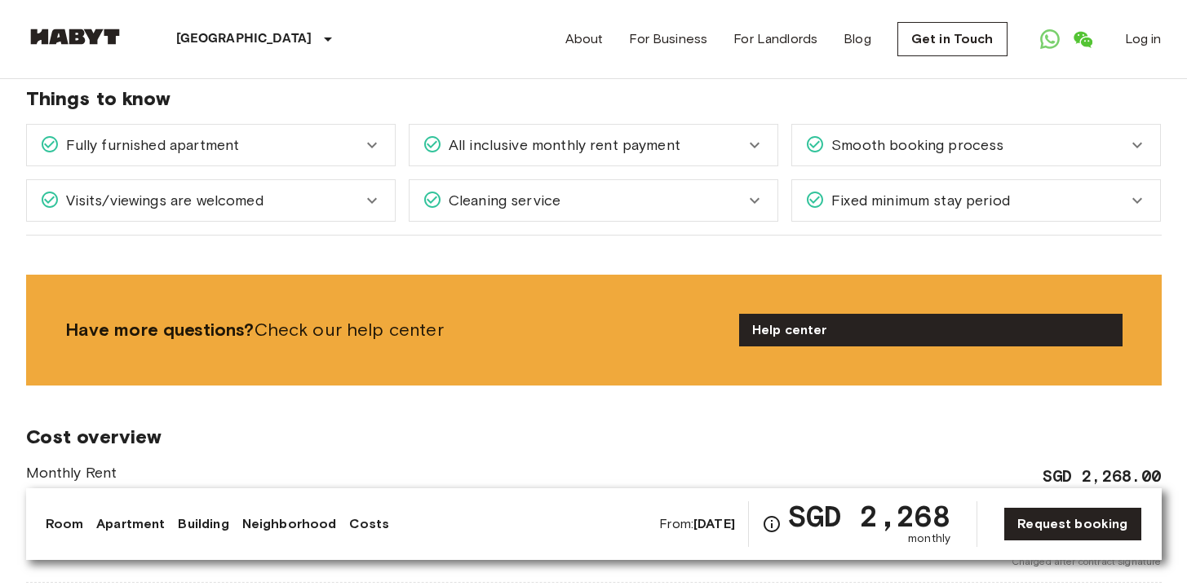
click at [834, 190] on span "Fixed minimum stay period" at bounding box center [917, 200] width 185 height 21
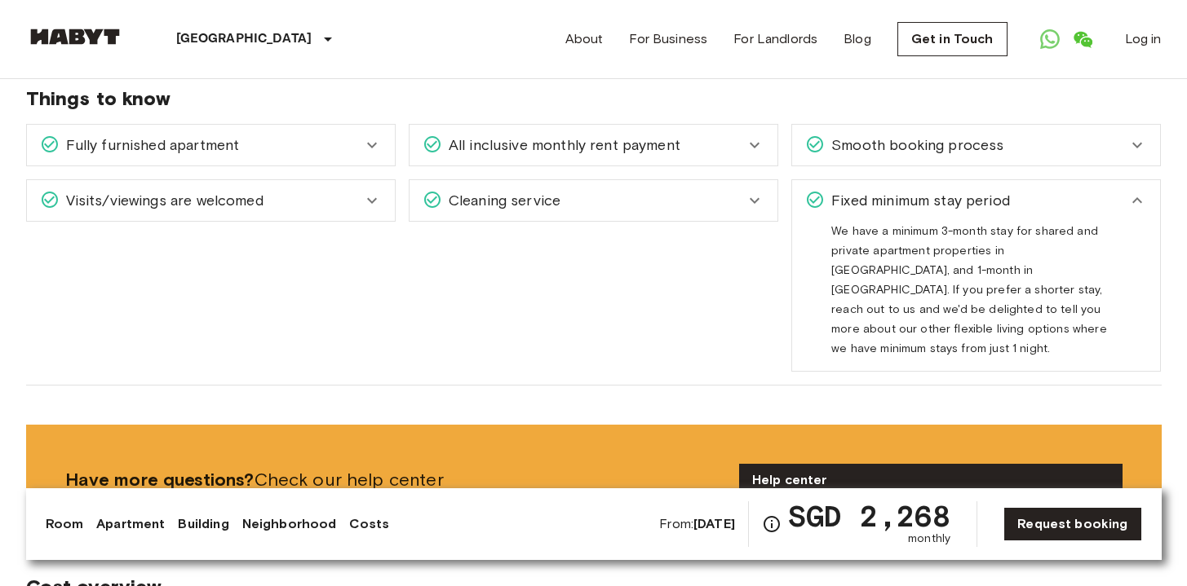
click at [834, 190] on span "Fixed minimum stay period" at bounding box center [917, 200] width 185 height 21
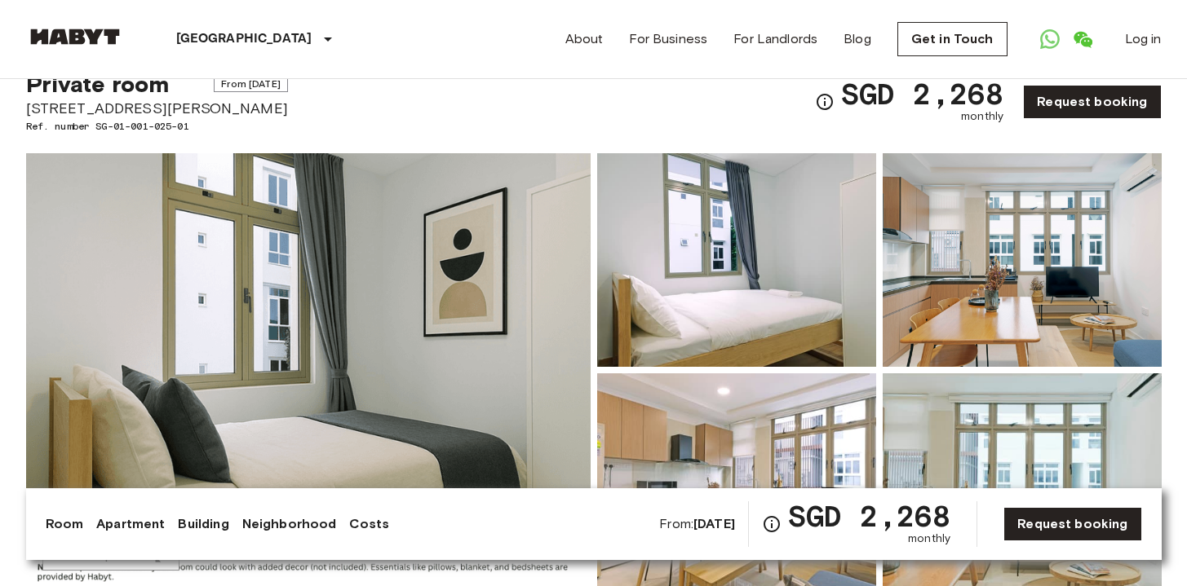
scroll to position [0, 0]
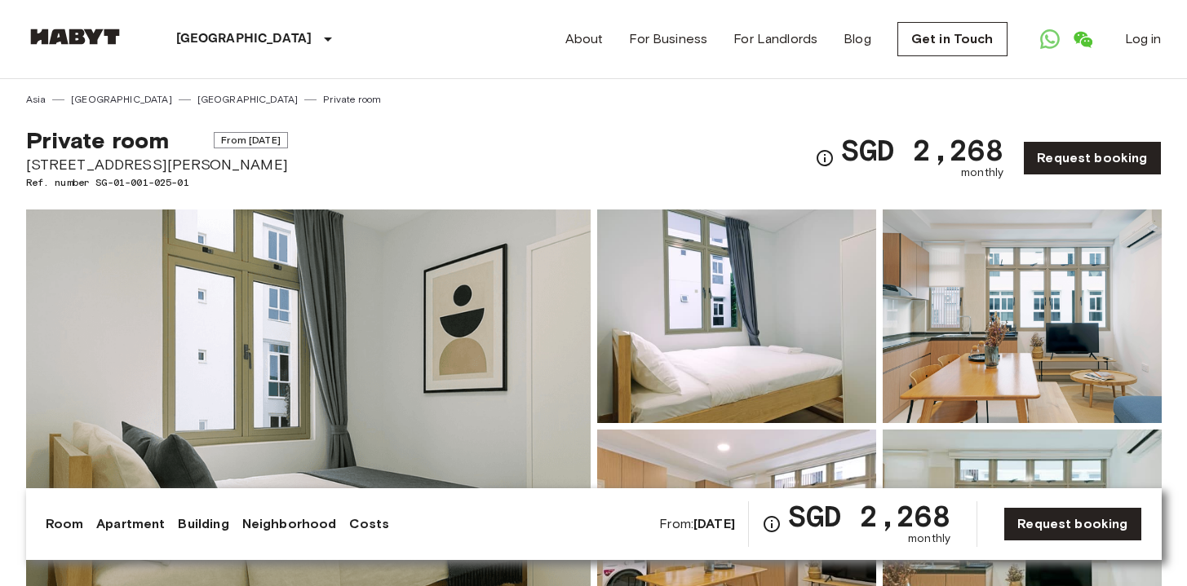
click at [558, 255] on img at bounding box center [308, 427] width 564 height 434
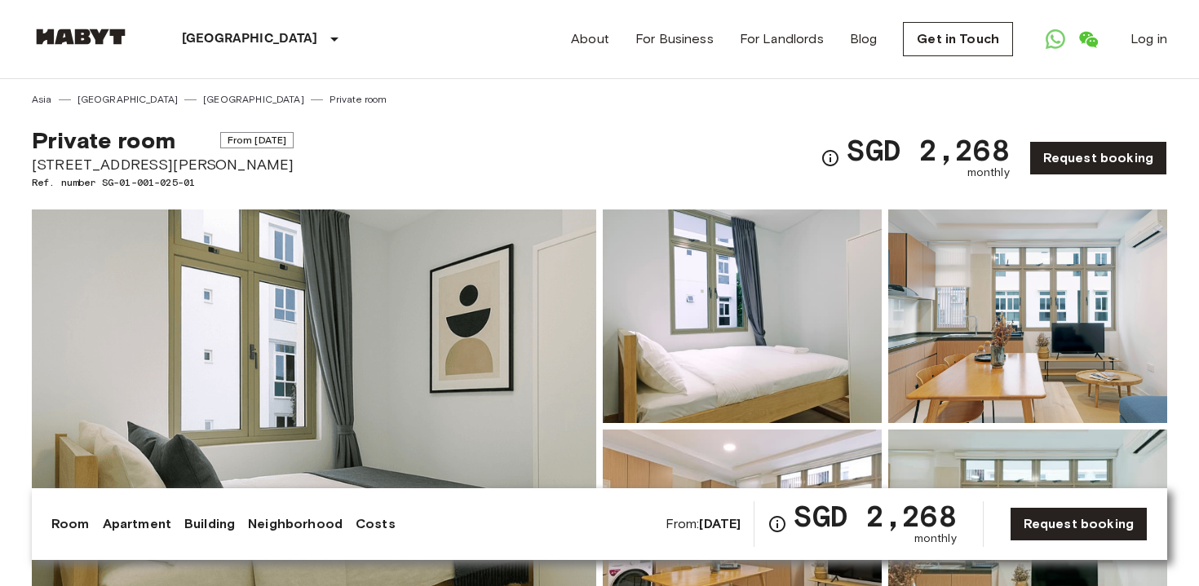
click at [1171, 32] on nav "Singapore Europe Amsterdam Berlin Brussels Cologne Dusseldorf Frankfurt Graz Ha…" at bounding box center [599, 39] width 1175 height 78
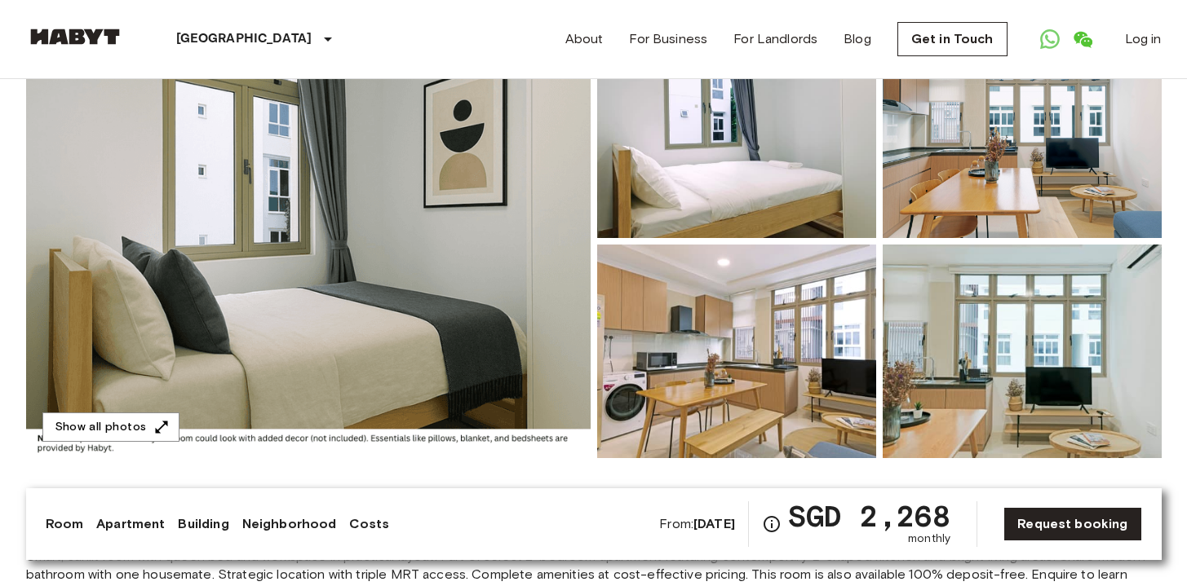
scroll to position [175, 0]
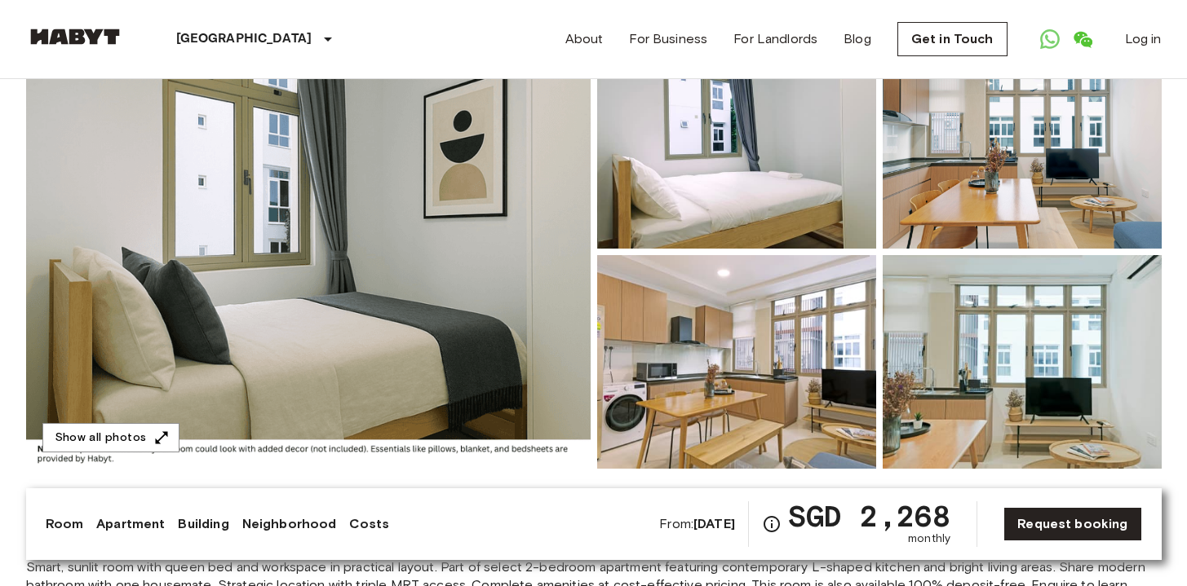
click at [1005, 223] on img at bounding box center [1022, 142] width 279 height 214
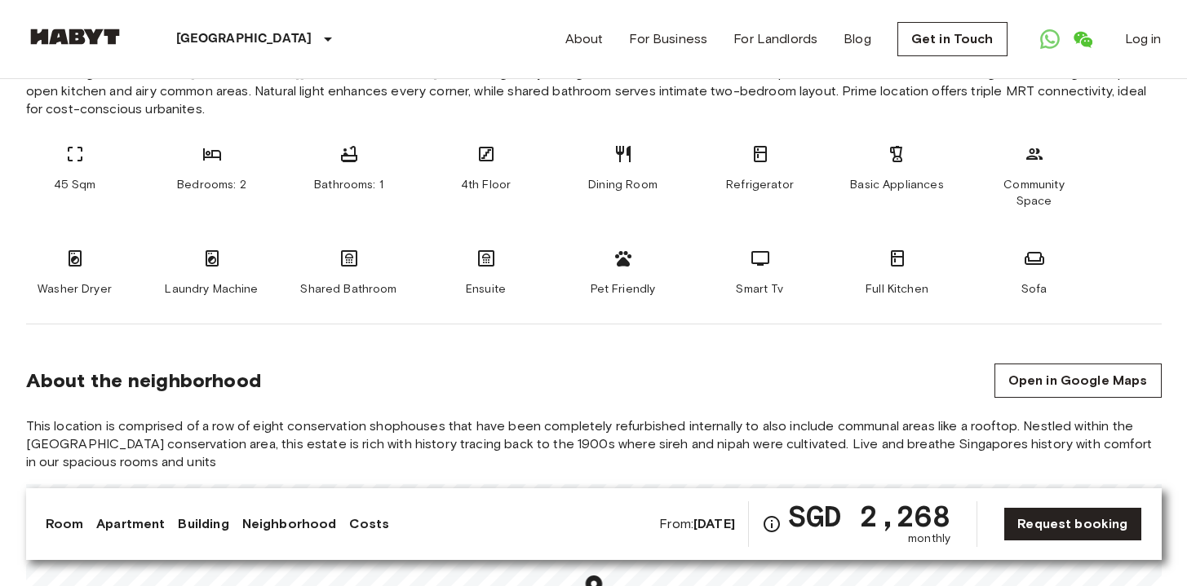
scroll to position [1104, 0]
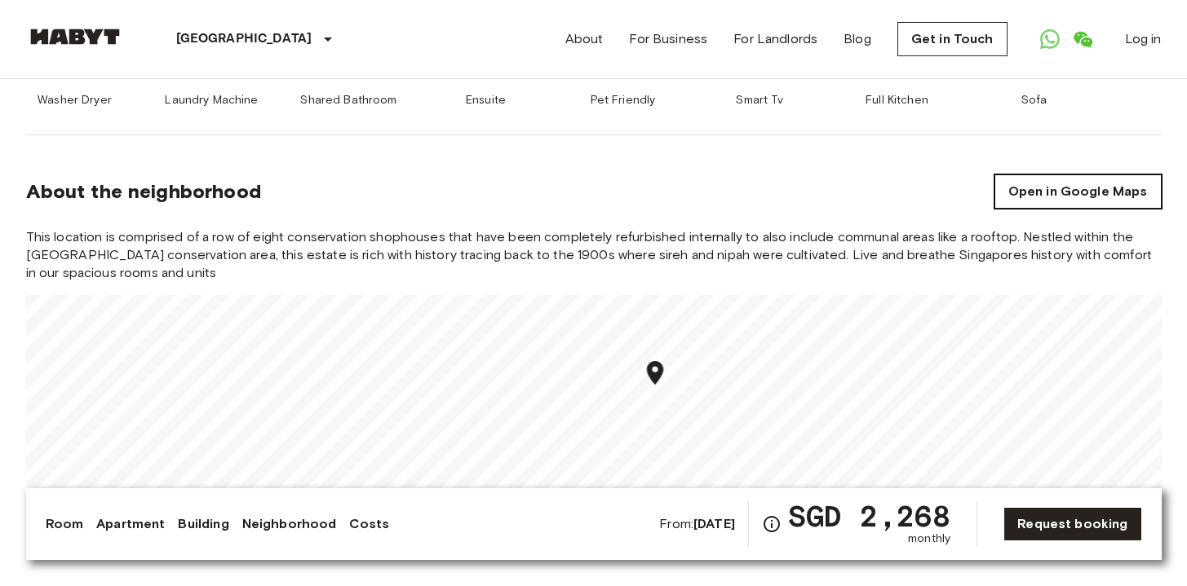
click at [1093, 175] on link "Open in Google Maps" at bounding box center [1077, 192] width 167 height 34
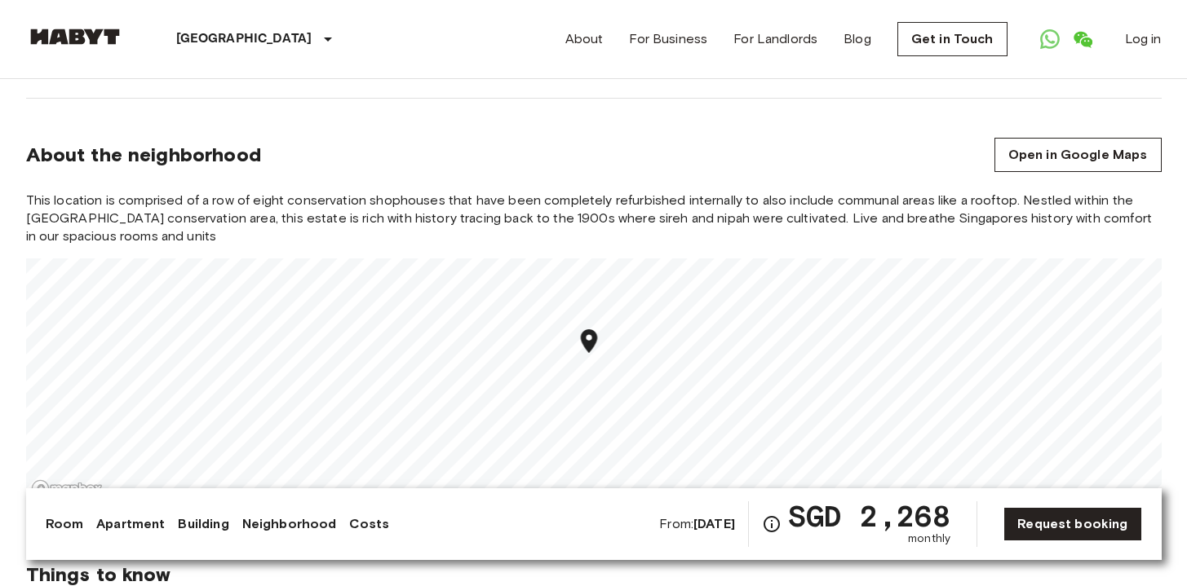
scroll to position [784, 0]
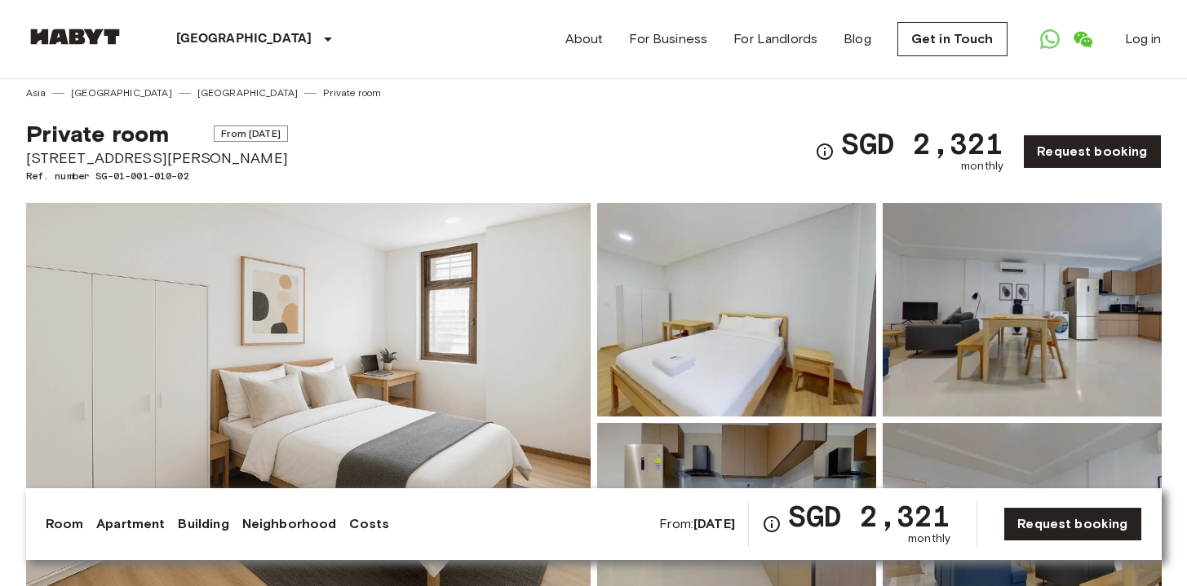
scroll to position [8, 0]
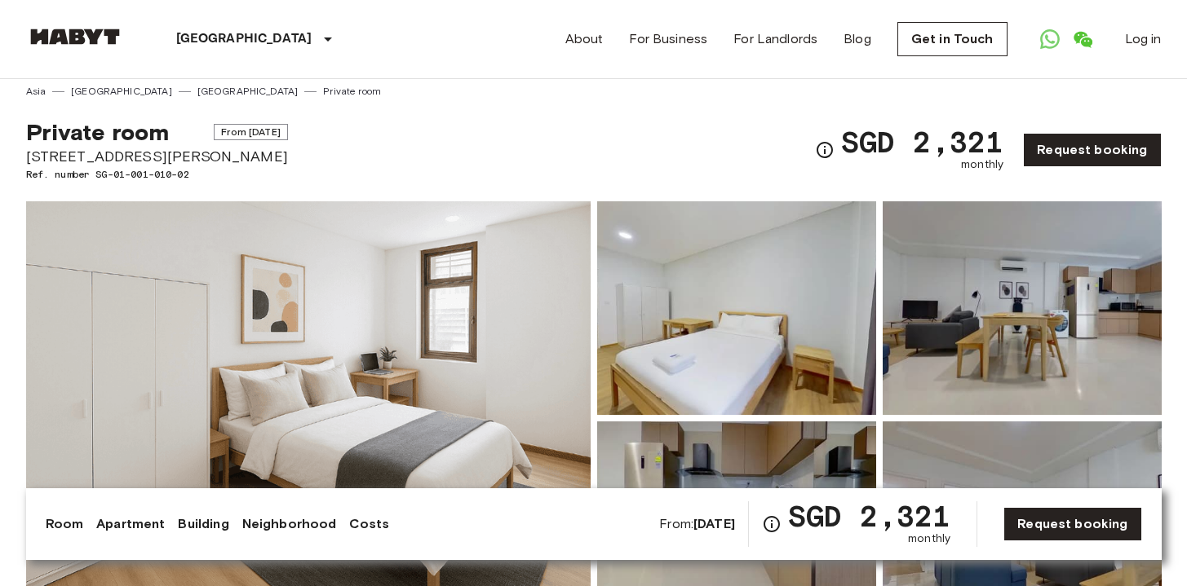
click at [518, 310] on img at bounding box center [308, 418] width 564 height 434
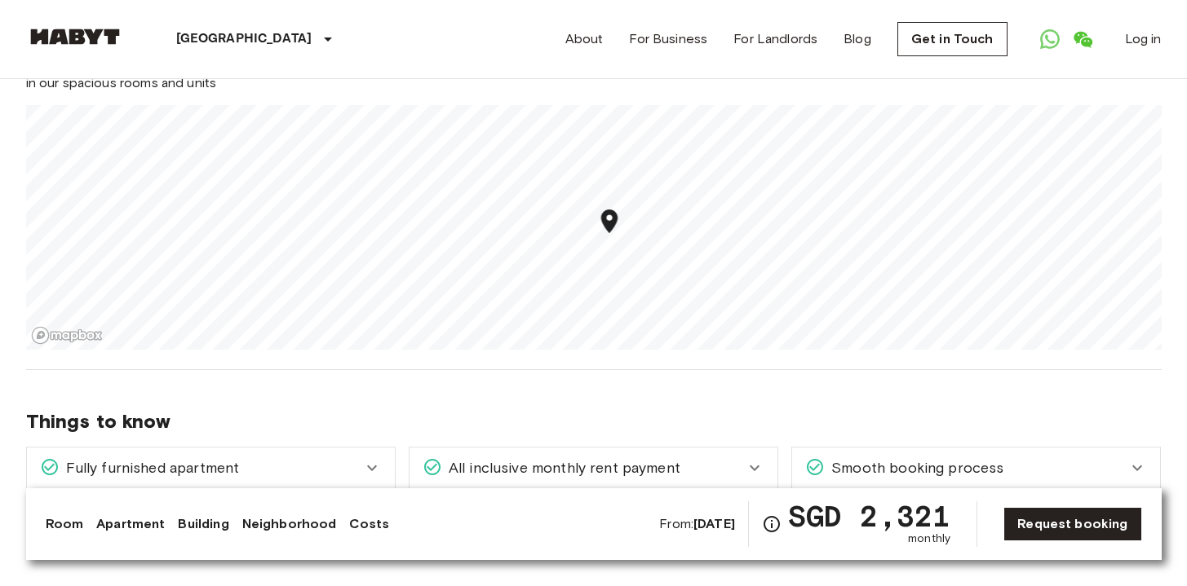
scroll to position [1250, 0]
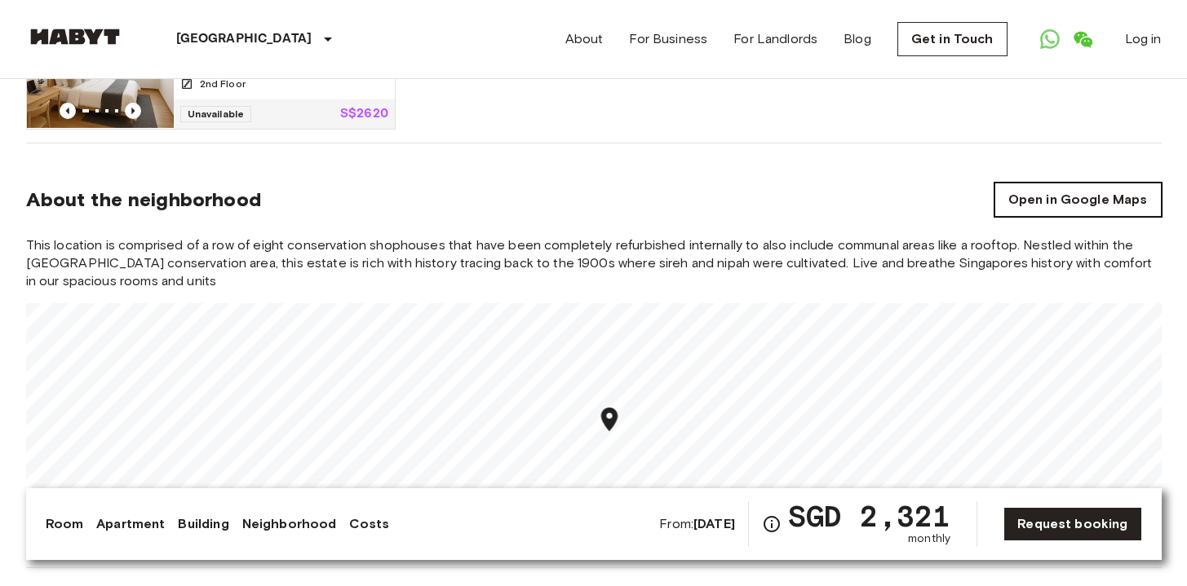
click at [1037, 187] on link "Open in Google Maps" at bounding box center [1077, 200] width 167 height 34
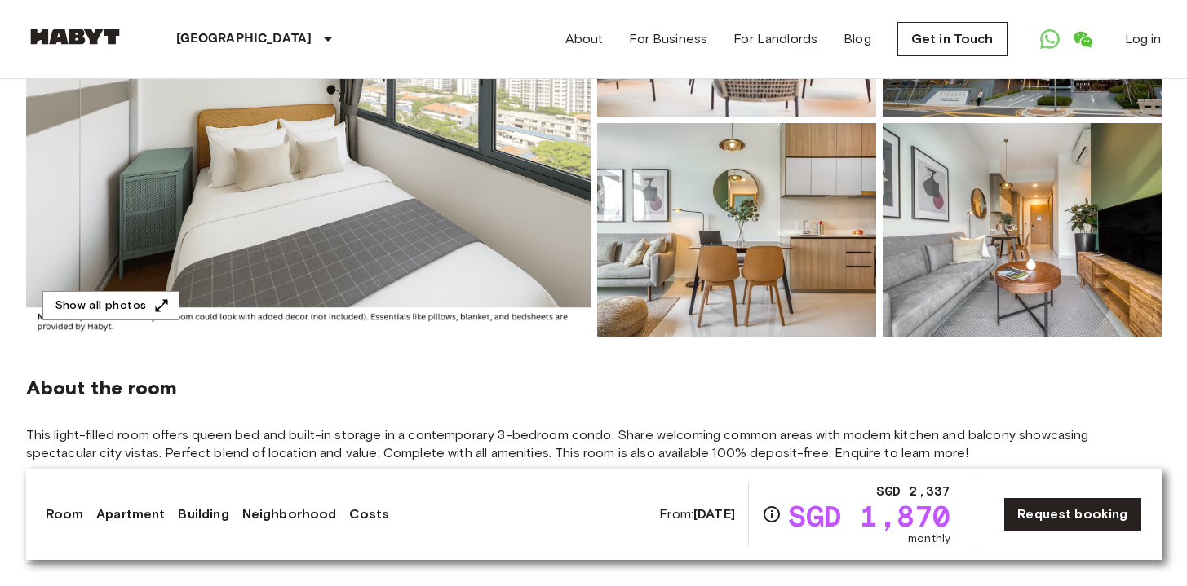
scroll to position [304, 0]
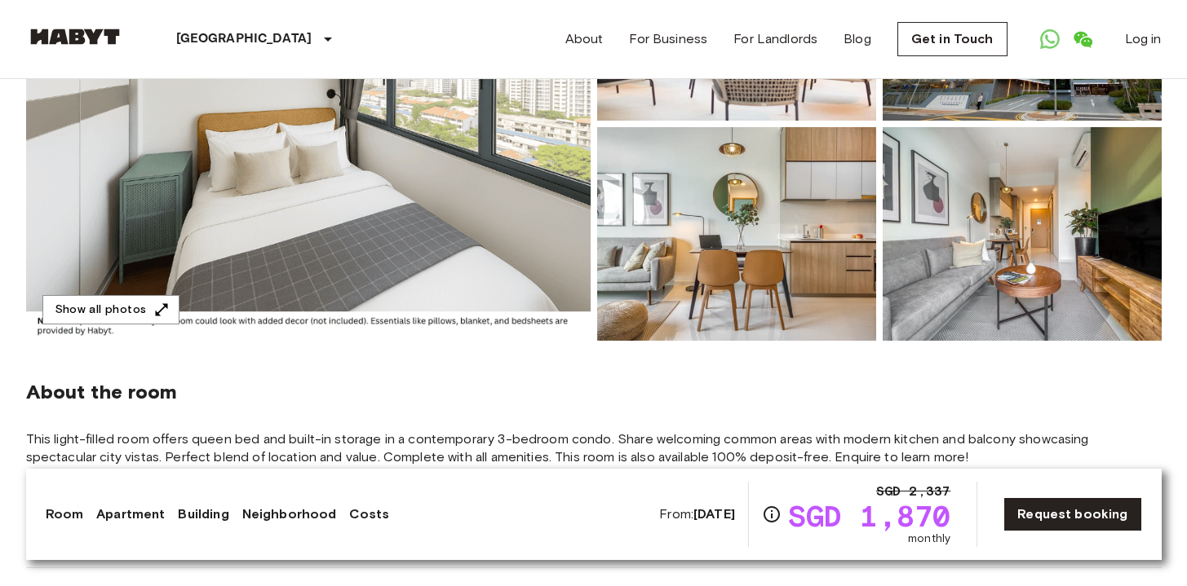
click at [720, 294] on img at bounding box center [736, 234] width 279 height 214
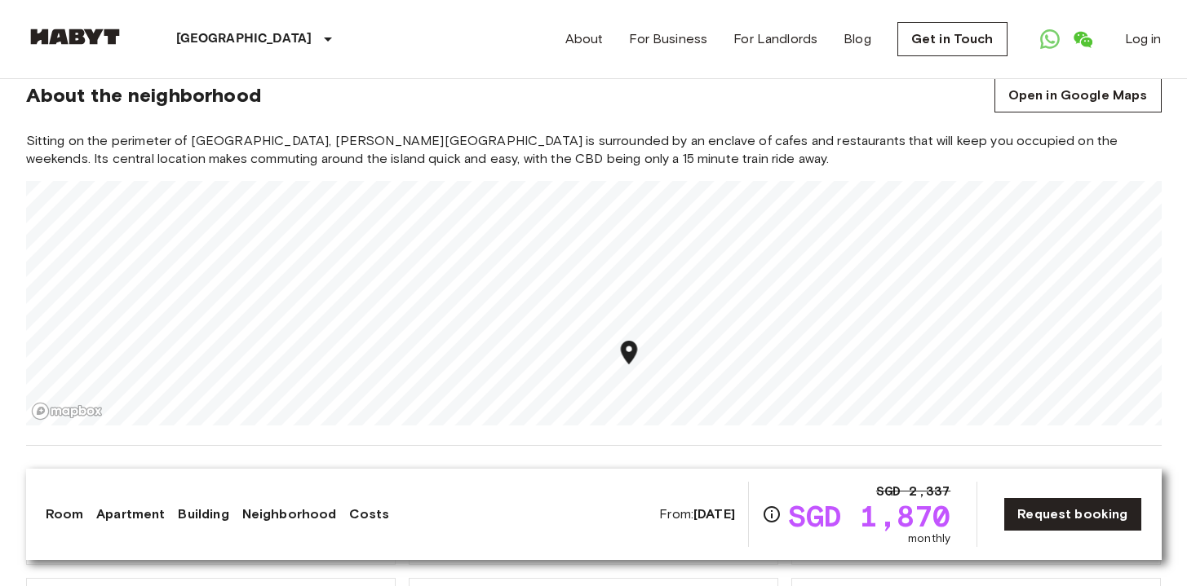
scroll to position [1370, 0]
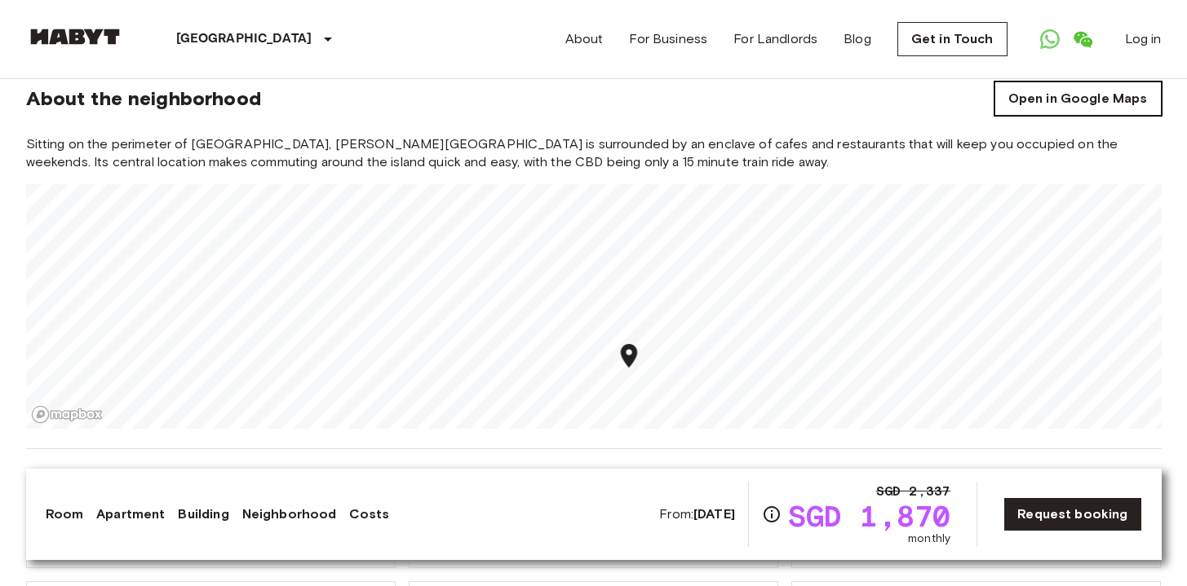
click at [1102, 82] on link "Open in Google Maps" at bounding box center [1077, 99] width 167 height 34
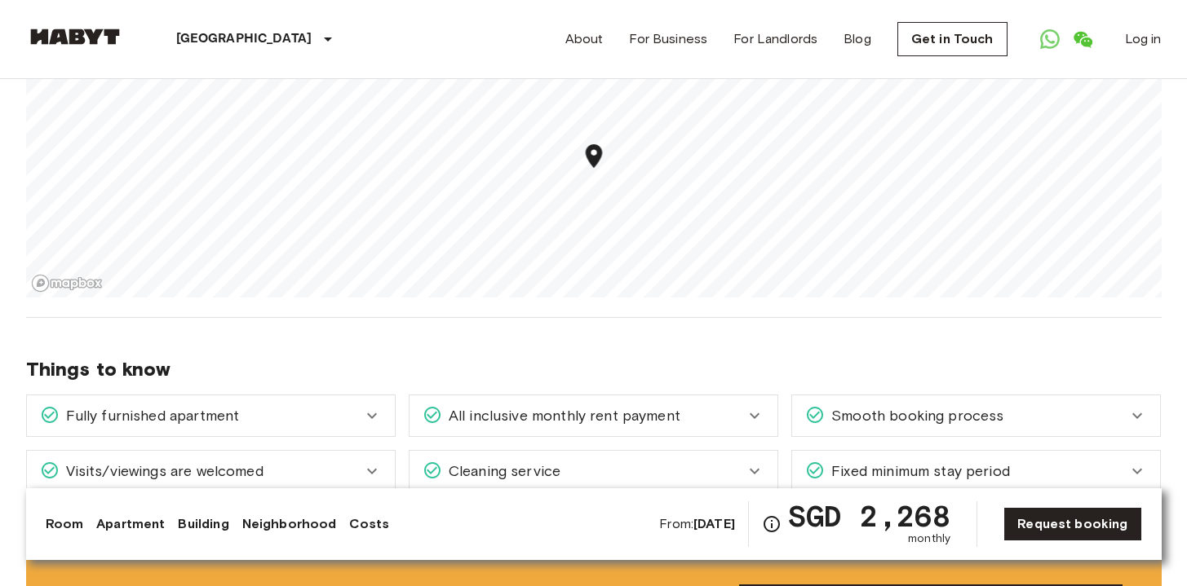
scroll to position [1365, 0]
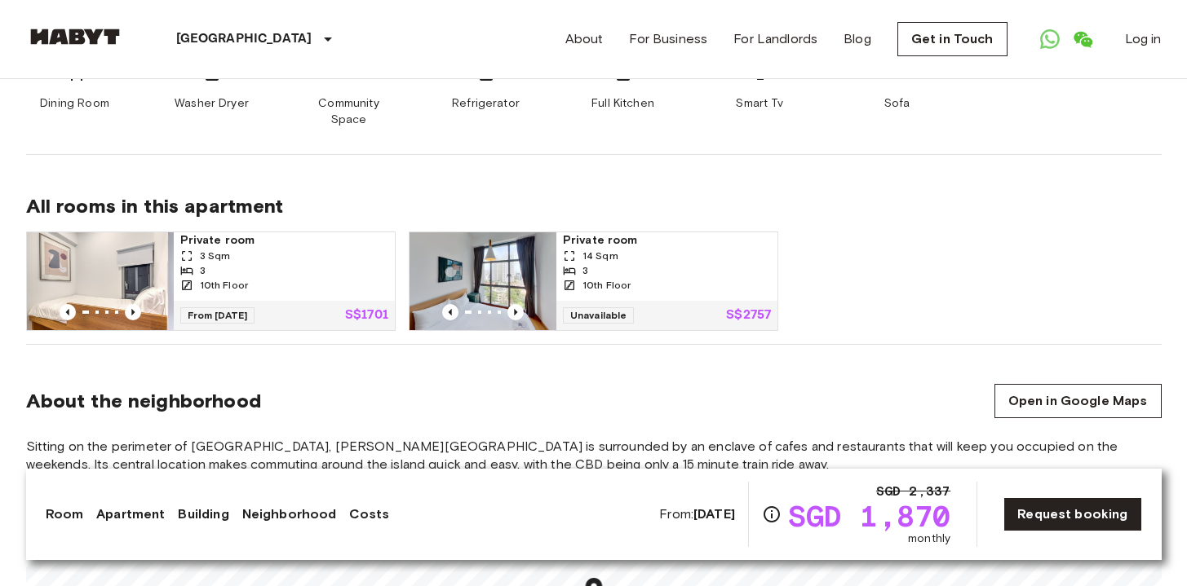
scroll to position [1069, 0]
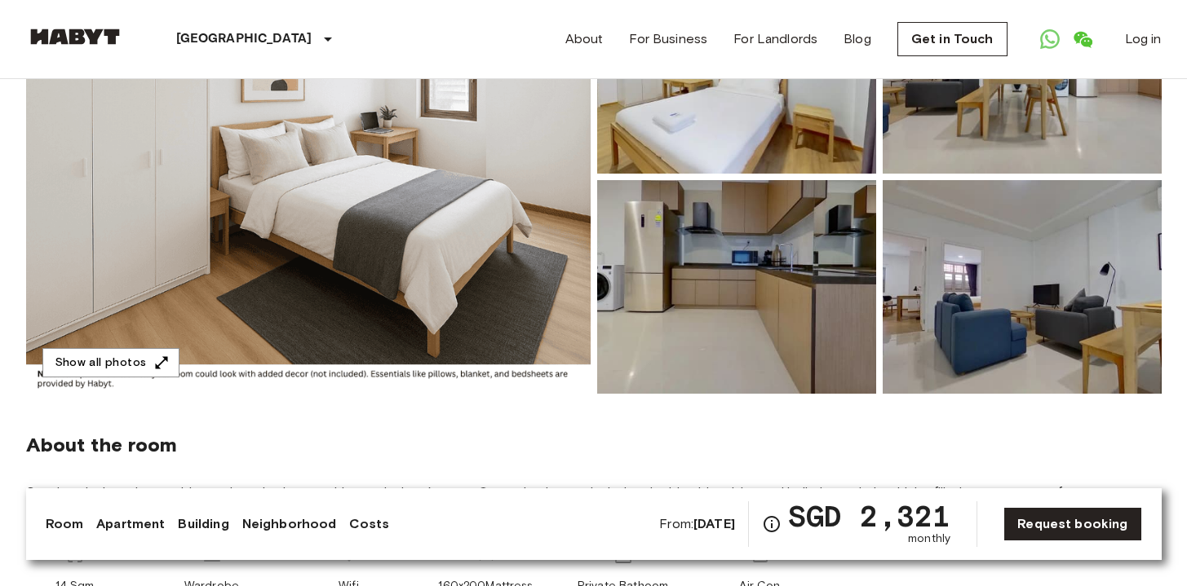
scroll to position [239, 0]
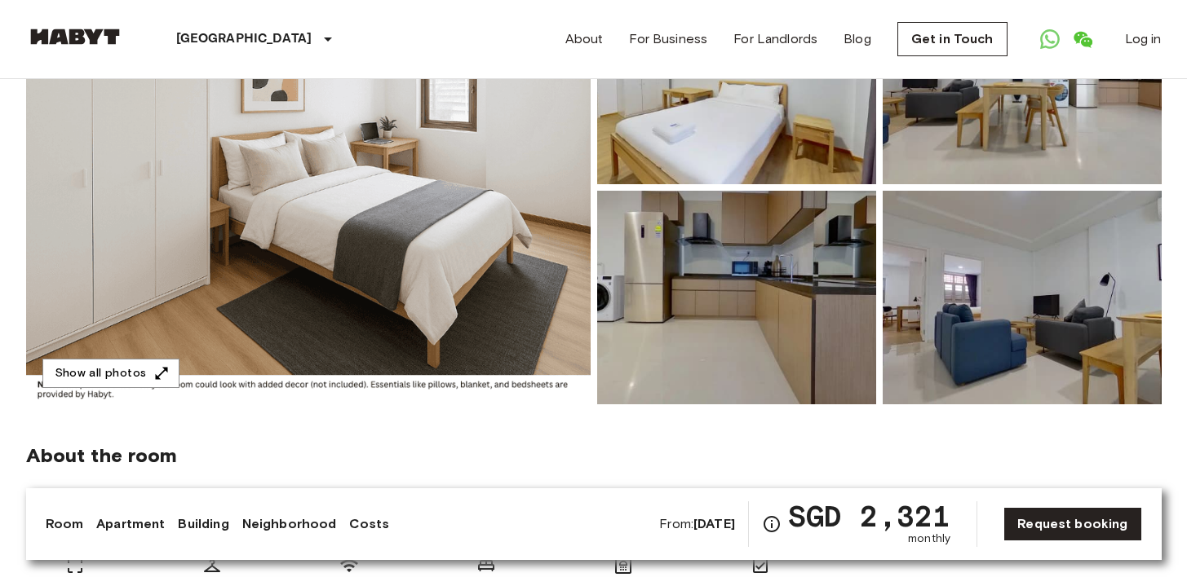
click at [505, 281] on img at bounding box center [308, 188] width 564 height 434
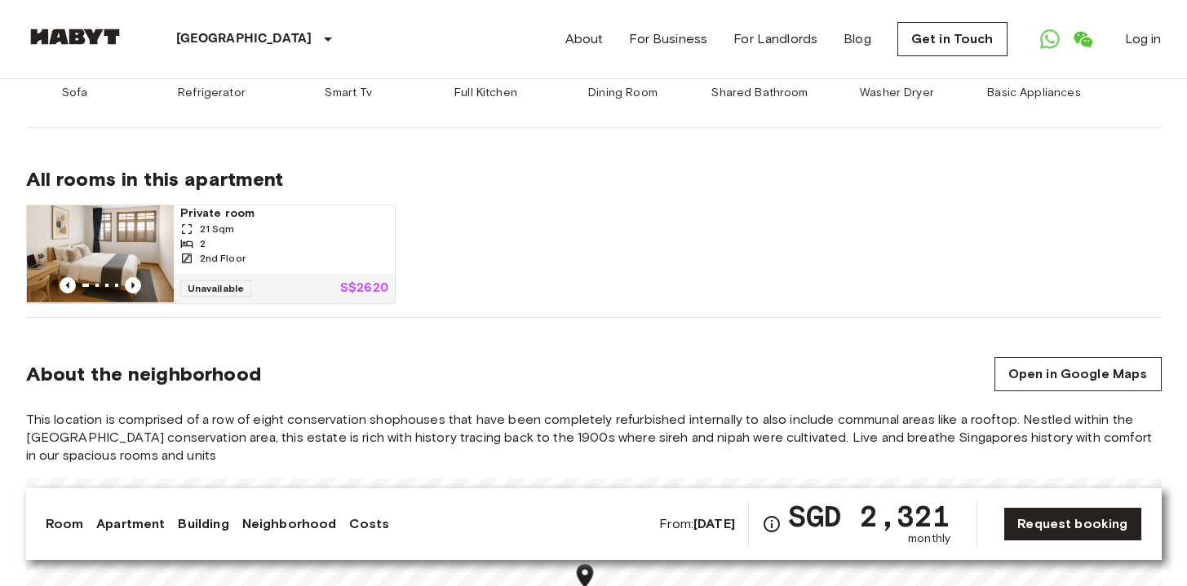
scroll to position [1069, 0]
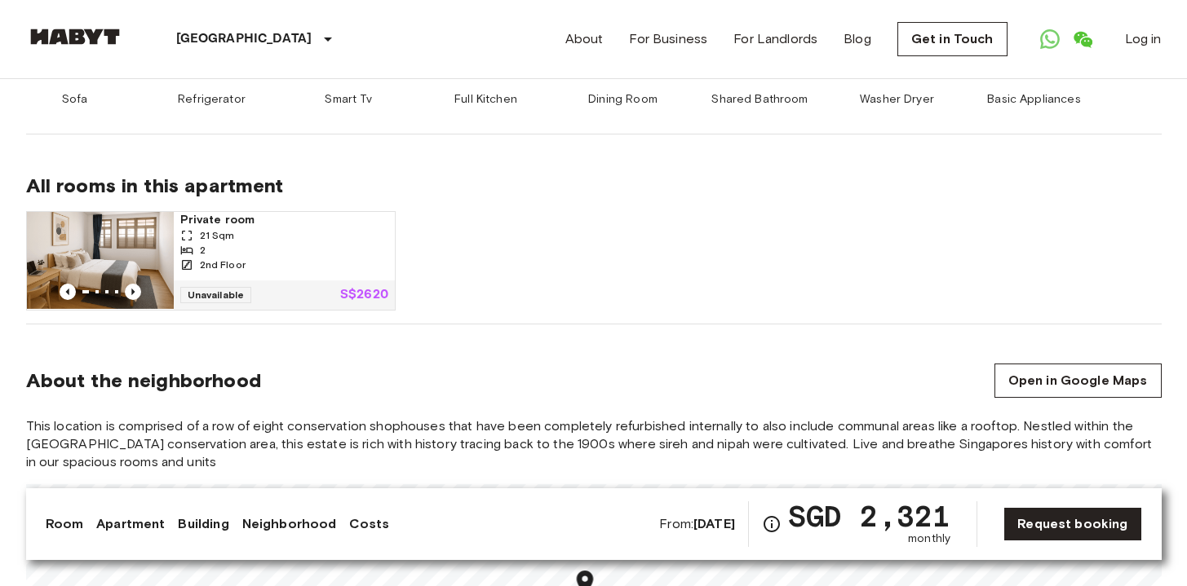
click at [256, 243] on div "2" at bounding box center [284, 250] width 208 height 15
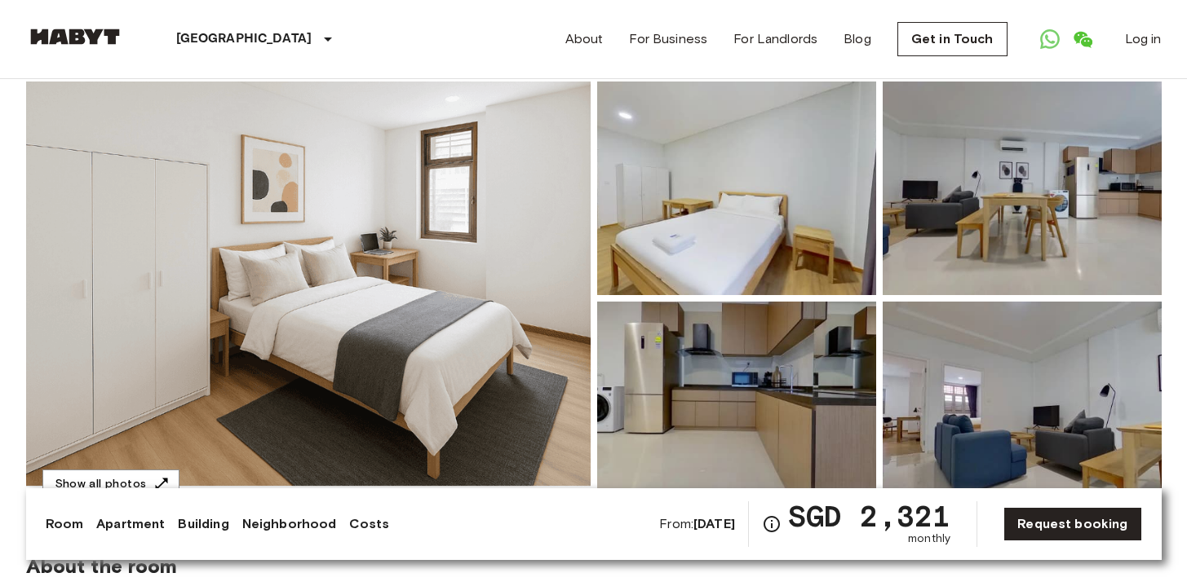
scroll to position [0, 0]
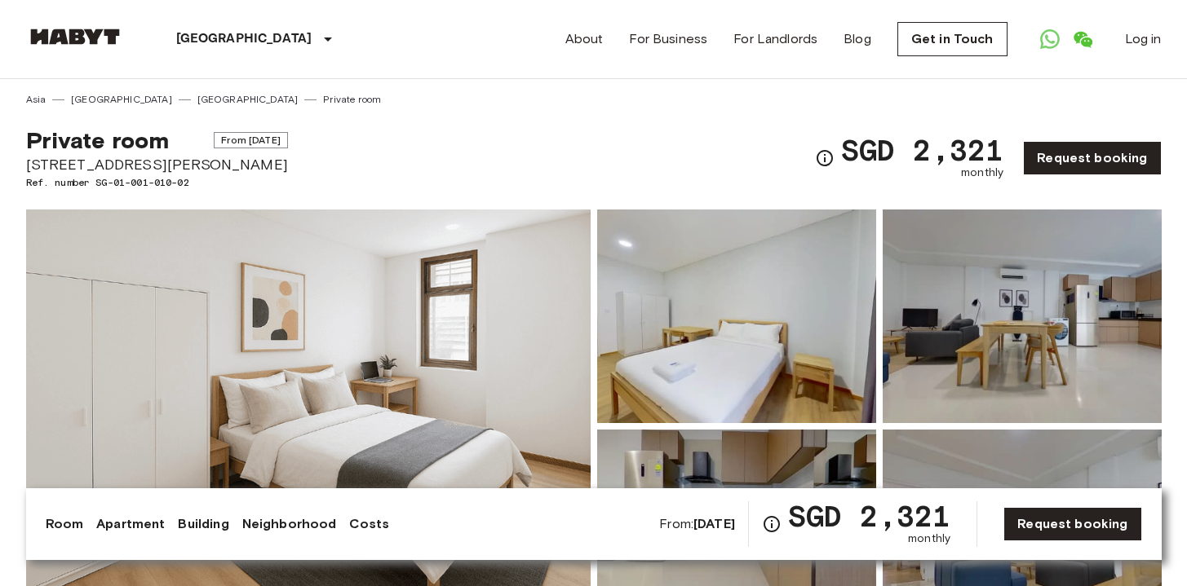
click at [520, 168] on div "Private room From [DATE] [STREET_ADDRESS][PERSON_NAME]. number SG-01-001-010-02…" at bounding box center [593, 148] width 1135 height 83
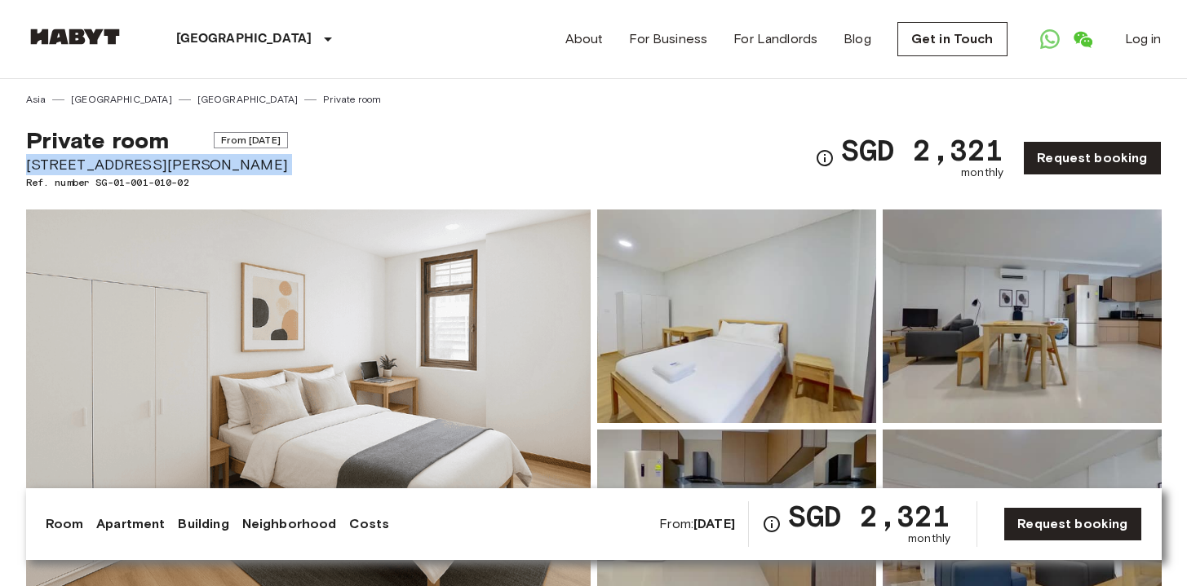
click at [520, 168] on div "Private room From [DATE] [STREET_ADDRESS][PERSON_NAME]. number SG-01-001-010-02…" at bounding box center [593, 148] width 1135 height 83
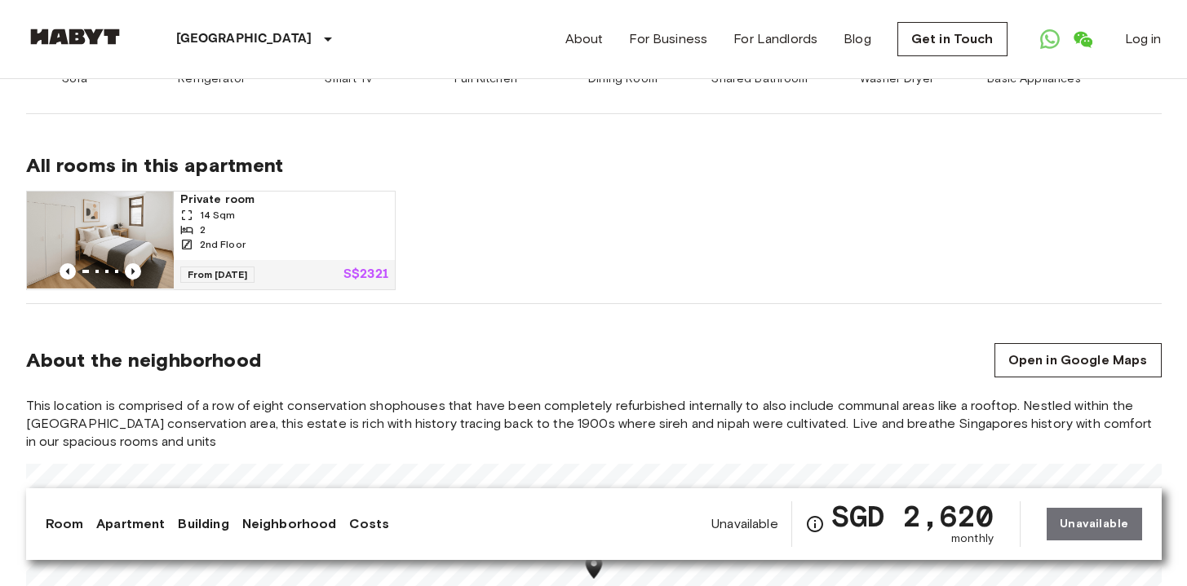
scroll to position [1113, 0]
